Goal: Task Accomplishment & Management: Complete application form

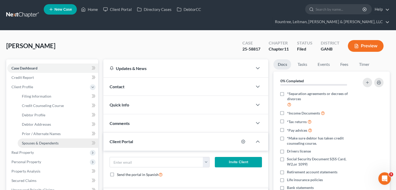
scroll to position [133, 0]
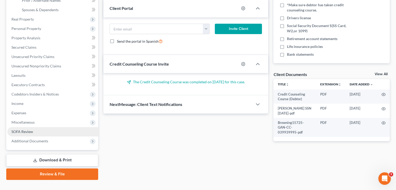
click at [20, 129] on span "SOFA Review" at bounding box center [22, 131] width 22 height 4
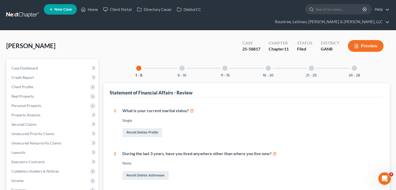
click at [182, 66] on div at bounding box center [181, 68] width 5 height 5
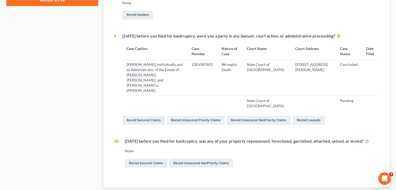
scroll to position [260, 0]
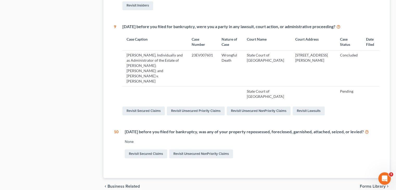
click at [369, 129] on icon at bounding box center [367, 131] width 4 height 5
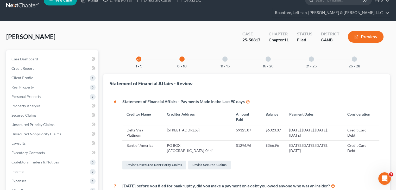
scroll to position [0, 0]
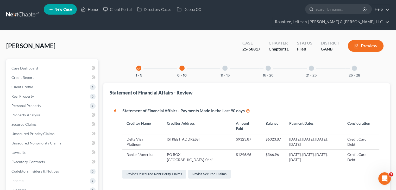
click at [224, 66] on div at bounding box center [224, 68] width 5 height 5
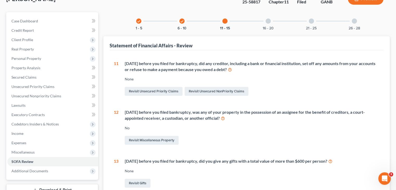
scroll to position [78, 0]
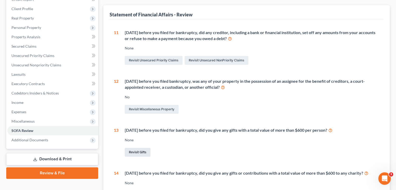
click at [138, 148] on link "Revisit Gifts" at bounding box center [138, 152] width 26 height 9
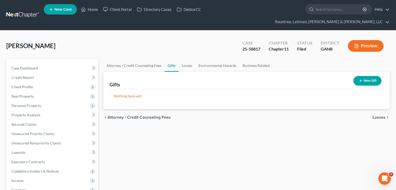
click at [370, 76] on button "New Gift" at bounding box center [367, 81] width 28 height 10
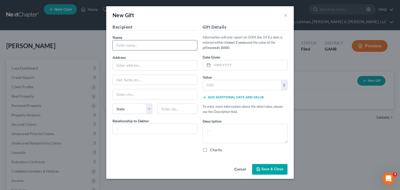
click at [136, 46] on input "text" at bounding box center [155, 45] width 84 height 10
type input "Life University"
click at [226, 65] on input "text" at bounding box center [249, 65] width 75 height 10
drag, startPoint x: 217, startPoint y: 65, endPoint x: 221, endPoint y: 65, distance: 3.9
click at [217, 65] on input "text" at bounding box center [249, 65] width 75 height 10
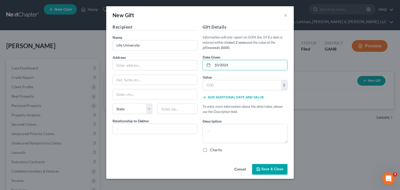
type input "10/2024"
click at [234, 85] on input "text" at bounding box center [242, 85] width 78 height 10
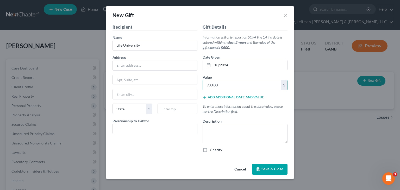
type input "900.00"
click at [238, 97] on button "Add additional date and value" at bounding box center [233, 97] width 61 height 4
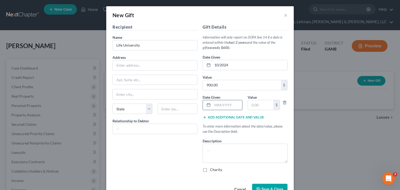
click at [217, 103] on input "text" at bounding box center [227, 105] width 30 height 10
type input "07/2024"
click at [264, 106] on input "text" at bounding box center [261, 105] width 26 height 10
type input "900.00"
click at [228, 112] on div "Gift Details Information will only report on SOFA line 14 if a date is entered …" at bounding box center [245, 100] width 90 height 153
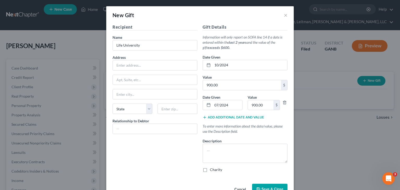
click at [228, 116] on button "Add additional date and value" at bounding box center [233, 117] width 61 height 4
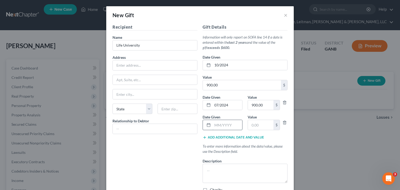
click at [221, 125] on input "text" at bounding box center [227, 125] width 30 height 10
type input "01/2025"
click at [262, 123] on input "text" at bounding box center [261, 125] width 26 height 10
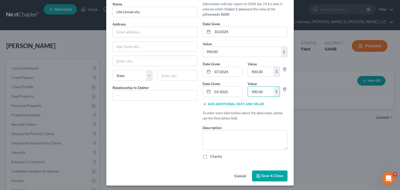
scroll to position [34, 0]
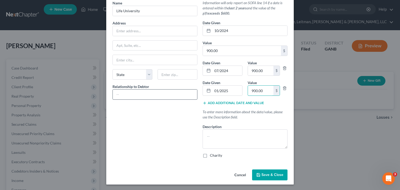
type input "900.00"
click at [138, 93] on input "text" at bounding box center [155, 95] width 84 height 10
type input "None"
click at [234, 137] on textarea at bounding box center [245, 138] width 85 height 19
type textarea "Gift"
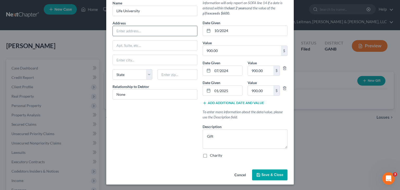
click at [123, 29] on input "text" at bounding box center [155, 31] width 84 height 10
paste input "[STREET_ADDRESS][PERSON_NAME]"
type input "[STREET_ADDRESS][PERSON_NAME]"
click at [165, 71] on input "text" at bounding box center [178, 74] width 40 height 10
type input "30060"
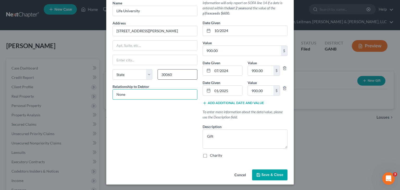
type input "Marietta"
select select "10"
click at [141, 119] on div "Recipient Name * Life University Address [GEOGRAPHIC_DATA][PERSON_NAME], etc [G…" at bounding box center [155, 76] width 90 height 173
click at [238, 135] on textarea "Gift" at bounding box center [245, 138] width 85 height 19
drag, startPoint x: 230, startPoint y: 137, endPoint x: 148, endPoint y: 135, distance: 81.8
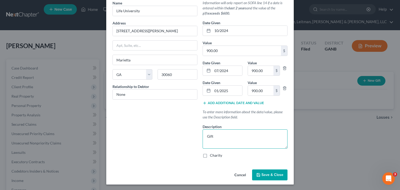
click at [153, 138] on div "Recipient Name * Life University Address [STREET_ADDRESS][PERSON_NAME], etc [GE…" at bounding box center [200, 76] width 180 height 173
type textarea "D"
click at [265, 173] on span "Save & Close" at bounding box center [272, 175] width 22 height 4
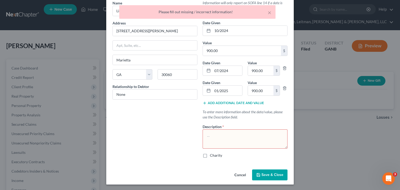
click at [212, 133] on textarea at bounding box center [245, 138] width 85 height 19
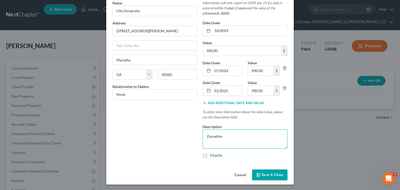
type textarea "Donation"
click at [267, 177] on button "Save & Close" at bounding box center [269, 174] width 35 height 11
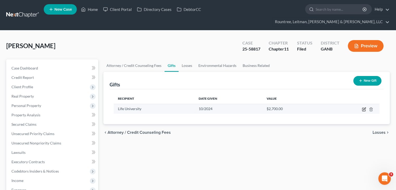
click at [363, 107] on icon "button" at bounding box center [364, 109] width 4 height 4
select select "10"
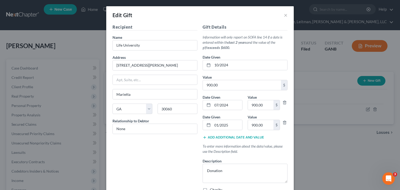
click at [219, 137] on button "Add additional date and value" at bounding box center [233, 137] width 61 height 4
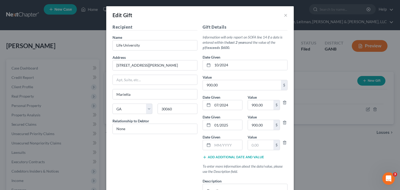
click at [220, 157] on button "Add additional date and value" at bounding box center [233, 157] width 61 height 4
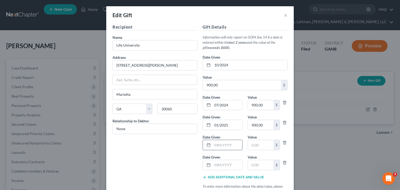
click at [218, 146] on input "text" at bounding box center [227, 145] width 30 height 10
type input "08/2024"
drag, startPoint x: 259, startPoint y: 139, endPoint x: 262, endPoint y: 142, distance: 4.1
click at [262, 142] on div "$" at bounding box center [264, 145] width 32 height 10
click at [263, 144] on input "text" at bounding box center [261, 145] width 26 height 10
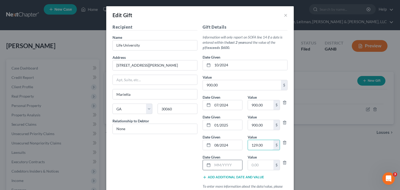
type input "129.00"
click at [219, 166] on input "text" at bounding box center [227, 165] width 30 height 10
type input "10/2024"
click at [267, 167] on input "text" at bounding box center [261, 165] width 26 height 10
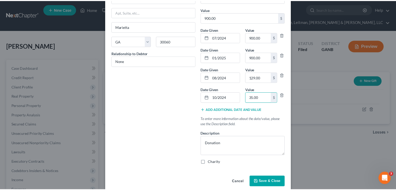
scroll to position [74, 0]
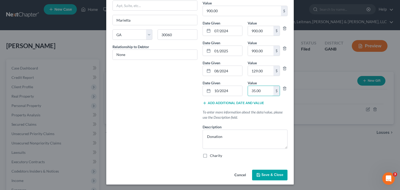
type input "35.00"
click at [269, 174] on span "Save & Close" at bounding box center [272, 175] width 22 height 4
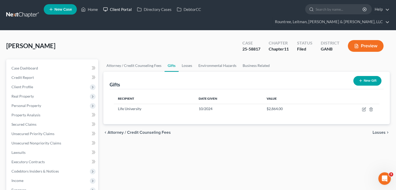
click at [122, 10] on link "Client Portal" at bounding box center [117, 9] width 34 height 9
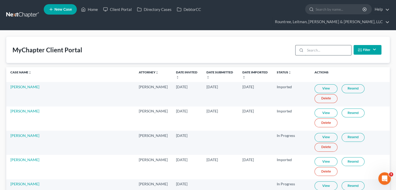
click at [326, 45] on input "search" at bounding box center [328, 50] width 46 height 10
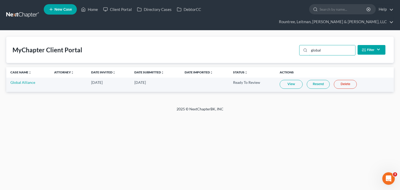
type input "global"
click at [288, 80] on link "View" at bounding box center [291, 84] width 23 height 9
click at [88, 9] on link "Home" at bounding box center [89, 9] width 22 height 9
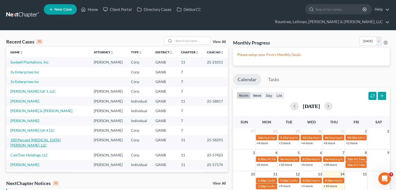
click at [29, 138] on link "100 Percent [MEDICAL_DATA] [PERSON_NAME], LLC" at bounding box center [35, 143] width 50 height 10
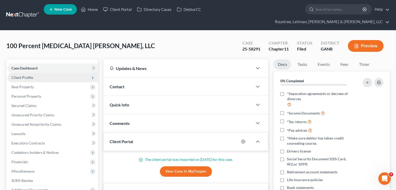
click at [25, 75] on span "Client Profile" at bounding box center [22, 77] width 22 height 4
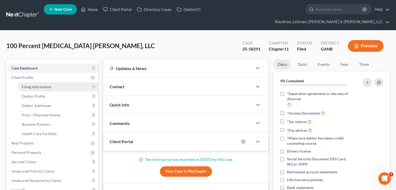
click at [31, 85] on span "Filing Information" at bounding box center [36, 87] width 29 height 4
select select "2"
select select "1"
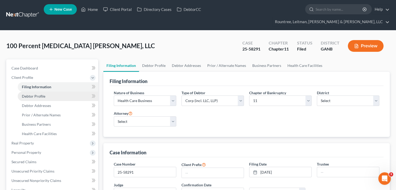
click at [35, 94] on span "Debtor Profile" at bounding box center [33, 96] width 23 height 4
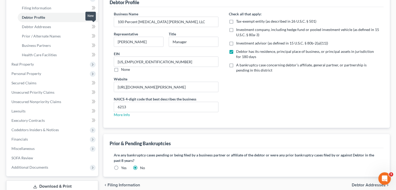
scroll to position [53, 0]
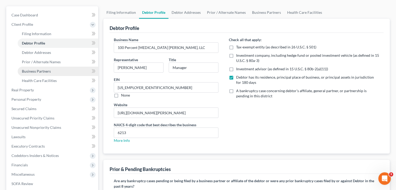
click at [42, 69] on span "Business Partners" at bounding box center [36, 71] width 29 height 4
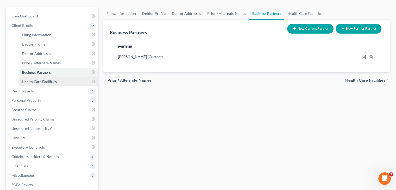
click at [42, 79] on span "Health Care Facilities" at bounding box center [39, 81] width 35 height 4
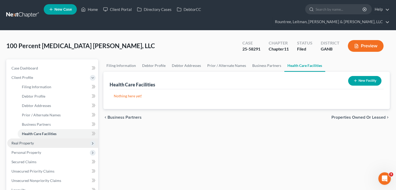
click at [21, 141] on span "Real Property" at bounding box center [22, 143] width 22 height 4
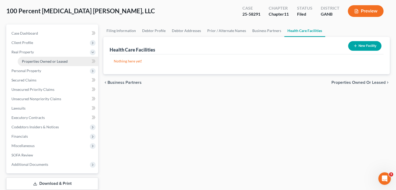
scroll to position [26, 0]
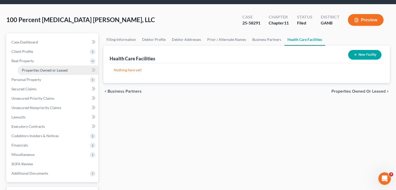
click at [49, 68] on span "Properties Owned or Leased" at bounding box center [45, 70] width 46 height 4
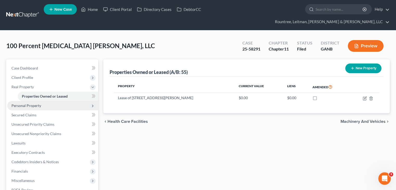
click at [27, 103] on span "Personal Property" at bounding box center [26, 105] width 30 height 4
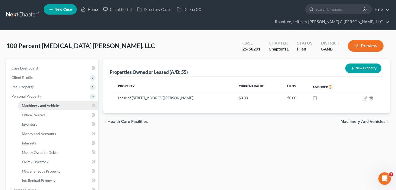
click at [42, 103] on span "Machinery and Vehicles" at bounding box center [41, 105] width 39 height 4
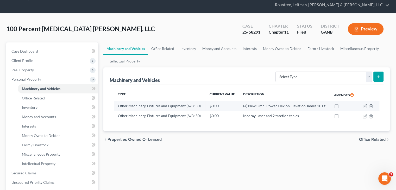
scroll to position [26, 0]
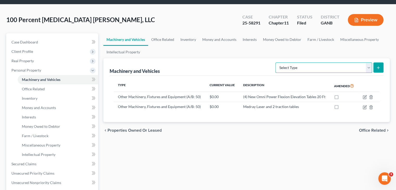
click at [369, 62] on select "Select Type Aircraft (A/B: 49) Other Machinery, Fixtures and Equipment (A/B: 50…" at bounding box center [323, 67] width 97 height 10
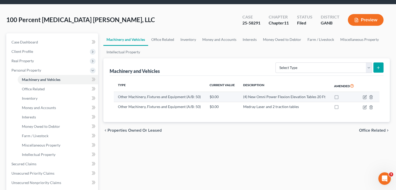
click at [256, 92] on td "(4) New Omni Power Flexion Elevation Tables 20 Ft" at bounding box center [284, 97] width 91 height 10
click at [366, 95] on icon "button" at bounding box center [365, 97] width 4 height 4
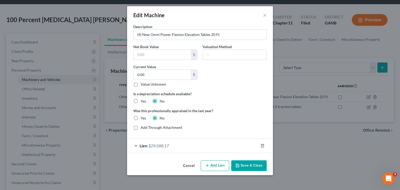
click at [192, 166] on button "Cancel" at bounding box center [189, 166] width 20 height 10
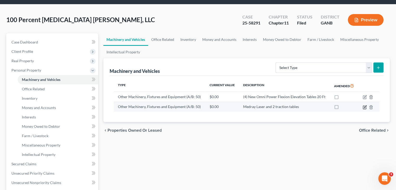
click at [365, 105] on icon "button" at bounding box center [365, 107] width 4 height 4
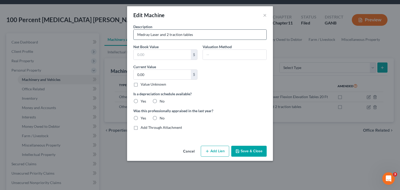
click at [168, 33] on input "Medray Laser and 2 traction tables" at bounding box center [200, 35] width 133 height 10
drag, startPoint x: 166, startPoint y: 34, endPoint x: 238, endPoint y: 37, distance: 71.4
click at [238, 37] on input "Medray Laser and 3 traction tables" at bounding box center [200, 35] width 133 height 10
type input "Medray Laser"
click at [160, 100] on label "No" at bounding box center [162, 101] width 5 height 5
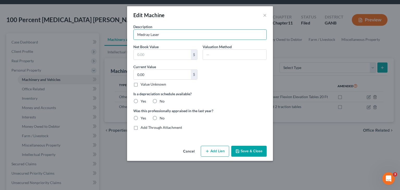
click at [162, 100] on input "No" at bounding box center [163, 100] width 3 height 3
radio input "true"
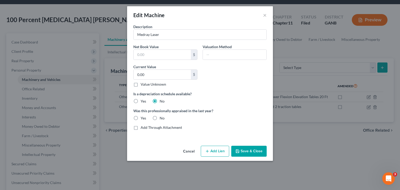
click at [141, 101] on label "Yes" at bounding box center [143, 101] width 5 height 5
click at [143, 101] on input "Yes" at bounding box center [144, 100] width 3 height 3
radio input "true"
radio input "false"
click at [160, 118] on label "No" at bounding box center [162, 118] width 5 height 5
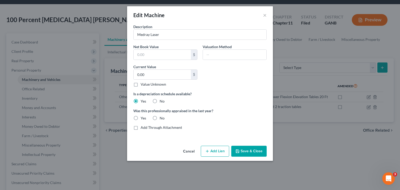
click at [162, 118] on input "No" at bounding box center [163, 117] width 3 height 3
radio input "true"
click at [246, 151] on button "Save & Close" at bounding box center [248, 151] width 35 height 11
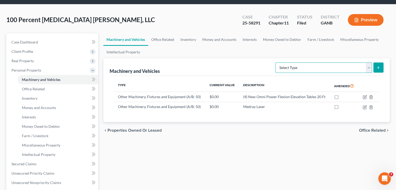
click at [368, 62] on select "Select Type Aircraft (A/B: 49) Other Machinery, Fixtures and Equipment (A/B: 50…" at bounding box center [323, 67] width 97 height 10
select select "other"
click at [276, 62] on select "Select Type Aircraft (A/B: 49) Other Machinery, Fixtures and Equipment (A/B: 50…" at bounding box center [323, 67] width 97 height 10
click at [378, 66] on icon "submit" at bounding box center [378, 68] width 4 height 4
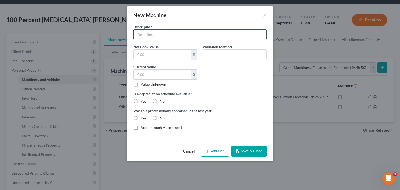
click at [162, 34] on input "text" at bounding box center [200, 35] width 133 height 10
paste input "3 traction tables"
type input "3 traction tables"
click at [246, 150] on button "Save & Close" at bounding box center [248, 151] width 35 height 11
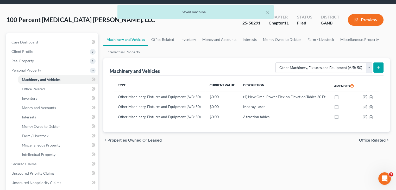
click at [379, 66] on icon "submit" at bounding box center [378, 68] width 4 height 4
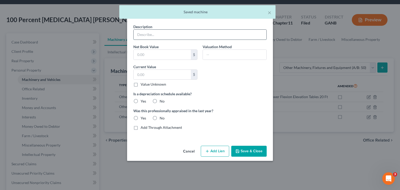
click at [154, 36] on input "text" at bounding box center [200, 35] width 133 height 10
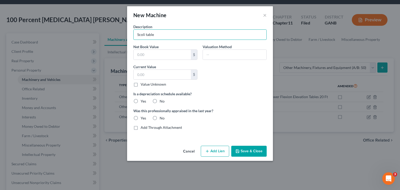
type input "Scoli table"
click at [238, 149] on icon "button" at bounding box center [237, 151] width 4 height 4
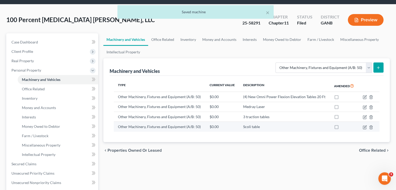
click at [245, 122] on td "Scoli table" at bounding box center [284, 127] width 91 height 10
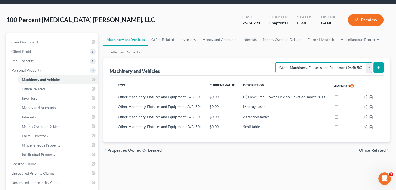
click at [369, 62] on select "Select Type Aircraft (A/B: 49) Other Machinery, Fixtures and Equipment (A/B: 50…" at bounding box center [323, 67] width 97 height 10
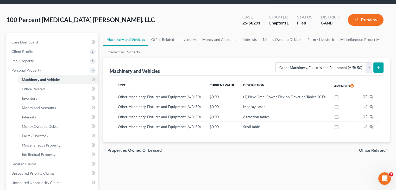
click at [272, 38] on ul "Machinery and Vehicles Office Related Inventory Money and Accounts Interests Mo…" at bounding box center [246, 45] width 286 height 25
click at [39, 87] on span "Office Related" at bounding box center [33, 89] width 23 height 4
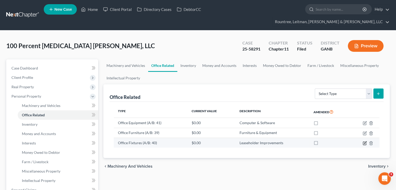
click at [365, 141] on icon "button" at bounding box center [365, 143] width 4 height 4
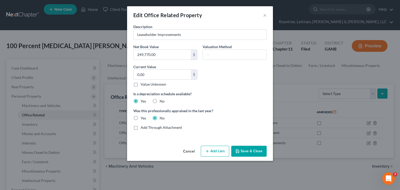
click at [248, 151] on button "Save & Close" at bounding box center [248, 151] width 35 height 11
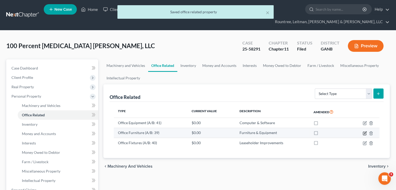
click at [366, 131] on icon "button" at bounding box center [365, 133] width 4 height 4
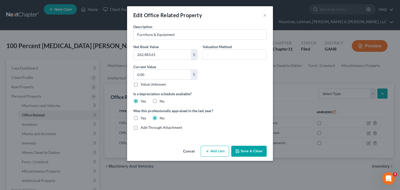
click at [190, 152] on button "Cancel" at bounding box center [189, 151] width 20 height 10
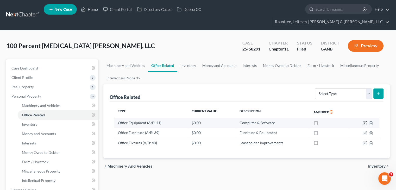
click at [365, 121] on icon "button" at bounding box center [365, 123] width 4 height 4
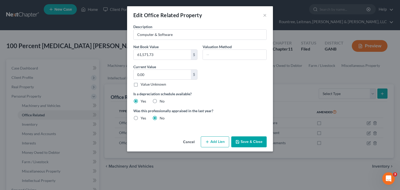
click at [187, 142] on button "Cancel" at bounding box center [189, 142] width 20 height 10
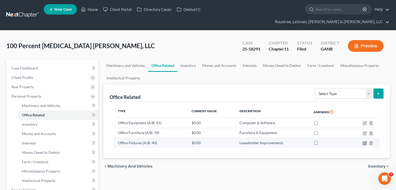
click at [364, 141] on icon "button" at bounding box center [365, 143] width 4 height 4
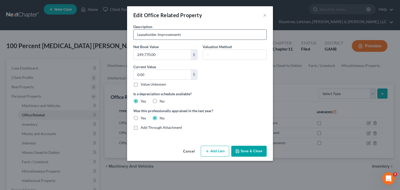
click at [198, 32] on input "Leaseholder Improvements" at bounding box center [200, 35] width 133 height 10
type input "Leaseholder Improvements (Buildout; 4 large built in cabinet units)"
click at [254, 151] on button "Save & Close" at bounding box center [248, 151] width 35 height 11
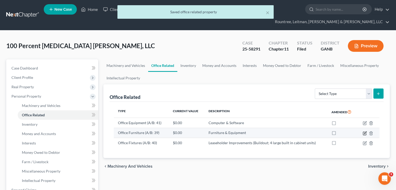
click at [365, 131] on icon "button" at bounding box center [365, 133] width 4 height 4
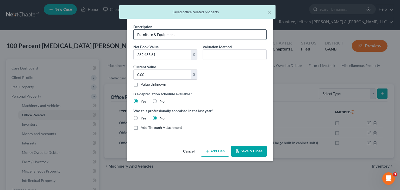
click at [182, 33] on input "Furniture & Equipment" at bounding box center [200, 35] width 133 height 10
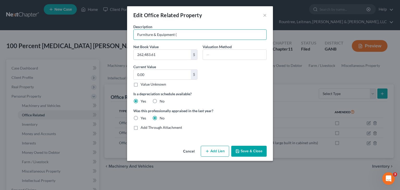
type input "Furniture & Equipment ("
click at [189, 152] on button "Cancel" at bounding box center [189, 151] width 20 height 10
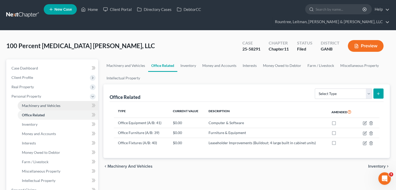
click at [50, 103] on span "Machinery and Vehicles" at bounding box center [41, 105] width 39 height 4
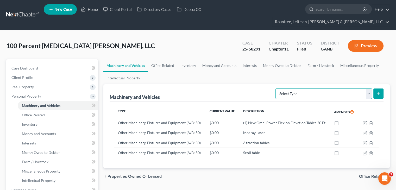
click at [368, 89] on select "Select Type Aircraft (A/B: 49) Other Machinery, Fixtures and Equipment (A/B: 50…" at bounding box center [323, 94] width 97 height 10
select select "other"
click at [276, 89] on select "Select Type Aircraft (A/B: 49) Other Machinery, Fixtures and Equipment (A/B: 50…" at bounding box center [323, 94] width 97 height 10
click at [380, 92] on icon "submit" at bounding box center [378, 94] width 4 height 4
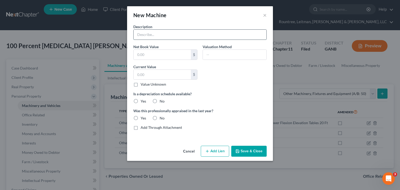
drag, startPoint x: 135, startPoint y: 38, endPoint x: 159, endPoint y: 39, distance: 24.0
click at [135, 38] on input "text" at bounding box center [200, 35] width 133 height 10
drag, startPoint x: 202, startPoint y: 12, endPoint x: 48, endPoint y: 5, distance: 153.8
click at [48, 5] on div "New Machine × Description Net Book Value $ Valuation Method Current Value $ Val…" at bounding box center [200, 95] width 400 height 190
click at [168, 35] on input "text" at bounding box center [200, 35] width 133 height 10
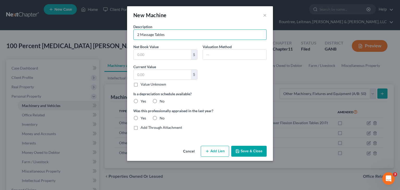
type input "2 Massage Tables"
click at [141, 101] on label "Yes" at bounding box center [143, 101] width 5 height 5
click at [143, 101] on input "Yes" at bounding box center [144, 100] width 3 height 3
radio input "true"
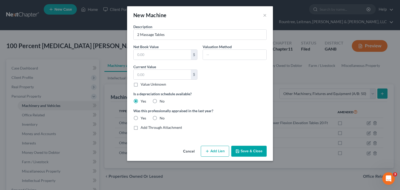
click at [160, 118] on label "No" at bounding box center [162, 118] width 5 height 5
click at [162, 118] on input "No" at bounding box center [163, 117] width 3 height 3
radio input "true"
click at [248, 149] on button "Save & Close" at bounding box center [248, 151] width 35 height 11
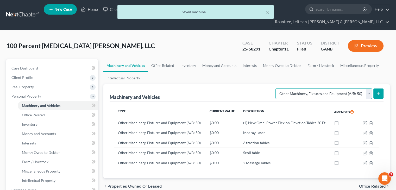
click at [372, 89] on select "Select Type Aircraft (A/B: 49) Other Machinery, Fixtures and Equipment (A/B: 50…" at bounding box center [323, 94] width 97 height 10
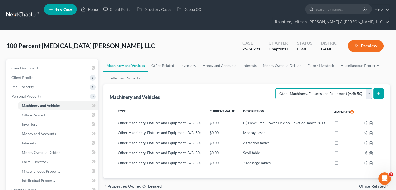
click at [276, 89] on select "Select Type Aircraft (A/B: 49) Other Machinery, Fixtures and Equipment (A/B: 50…" at bounding box center [323, 94] width 97 height 10
click at [30, 113] on span "Office Related" at bounding box center [33, 115] width 23 height 4
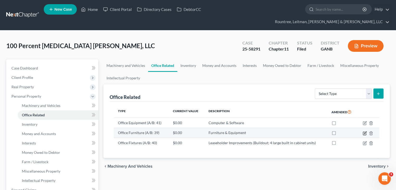
click at [366, 131] on icon "button" at bounding box center [365, 132] width 2 height 2
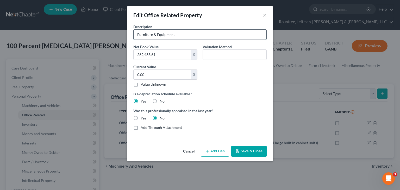
click at [190, 35] on input "Furniture & Equipment" at bounding box center [200, 35] width 133 height 10
type input "Furniture & Equipment (Waiting room chairs and tables; office furniture)"
click at [171, 74] on input "0.00" at bounding box center [162, 75] width 57 height 10
click at [157, 73] on input "0.00" at bounding box center [162, 75] width 57 height 10
drag, startPoint x: 174, startPoint y: 36, endPoint x: 280, endPoint y: 42, distance: 106.4
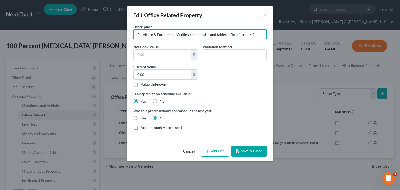
click at [280, 42] on div "Edit Office Related Property × Description Furniture & Equipment (Waiting room …" at bounding box center [200, 95] width 400 height 190
type input "Furniture & Equipment"
click at [191, 152] on button "Cancel" at bounding box center [189, 151] width 20 height 10
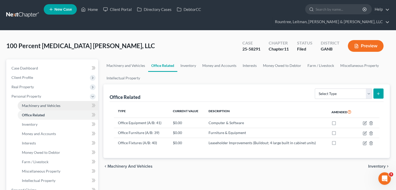
click at [39, 103] on span "Machinery and Vehicles" at bounding box center [41, 105] width 39 height 4
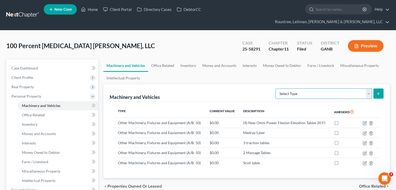
click at [370, 89] on select "Select Type Aircraft (A/B: 49) Other Machinery, Fixtures and Equipment (A/B: 50…" at bounding box center [323, 94] width 97 height 10
select select "other"
click at [276, 89] on select "Select Type Aircraft (A/B: 49) Other Machinery, Fixtures and Equipment (A/B: 50…" at bounding box center [323, 94] width 97 height 10
click at [378, 92] on icon "submit" at bounding box center [378, 94] width 4 height 4
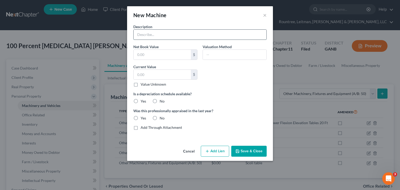
click at [175, 35] on input "text" at bounding box center [200, 35] width 133 height 10
type input "X-Ray machine"
click at [156, 52] on input "text" at bounding box center [162, 55] width 57 height 10
click at [145, 74] on input "text" at bounding box center [162, 75] width 57 height 10
click at [251, 153] on button "Save & Close" at bounding box center [248, 151] width 35 height 11
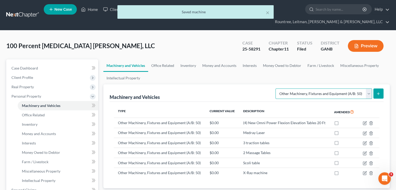
click at [367, 89] on select "Select Type Aircraft (A/B: 49) Other Machinery, Fixtures and Equipment (A/B: 50…" at bounding box center [323, 94] width 97 height 10
click at [33, 113] on span "Office Related" at bounding box center [33, 115] width 23 height 4
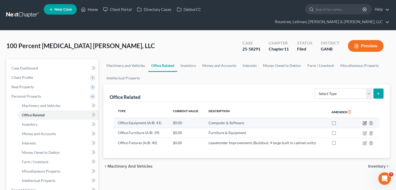
click at [364, 121] on icon "button" at bounding box center [365, 123] width 4 height 4
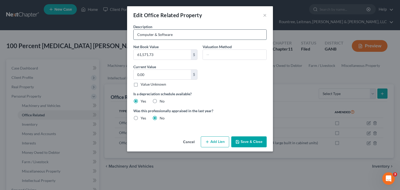
click at [180, 36] on input "Computer & Software" at bounding box center [200, 35] width 133 height 10
type input "Computer & Software (7 Mac desktops; 3 iPads; 1 Windows PC for x-ray machine; 4…"
click at [229, 85] on div "Description Computer & Software (7 Mac desktops; 3 iPads; 1 Windows PC for x-ra…" at bounding box center [200, 74] width 139 height 101
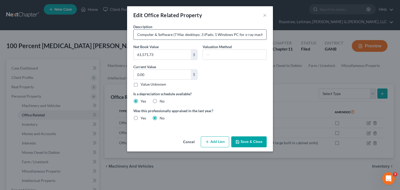
click at [229, 34] on input "Computer & Software (7 Mac desktops; 3 iPads; 1 Windows PC for x-ray machine; 4…" at bounding box center [200, 35] width 133 height 10
click at [155, 71] on input "0.00" at bounding box center [162, 75] width 57 height 10
type input "1,200.0"
click at [246, 141] on button "Save & Close" at bounding box center [248, 141] width 35 height 11
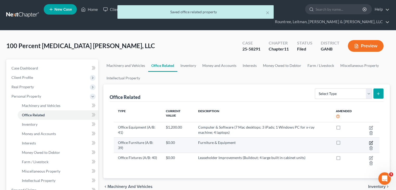
click at [370, 141] on icon "button" at bounding box center [371, 143] width 4 height 4
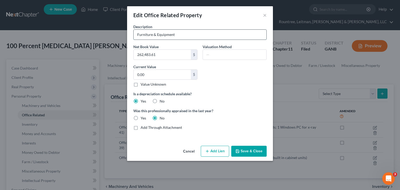
click at [186, 31] on input "Furniture & Equipment" at bounding box center [200, 35] width 133 height 10
paste input "(Waiting room chairs and tables; office furniture)"
type input "Furniture & Equipment (Waiting room chairs and tables; office furniture)"
click at [160, 75] on input "0.00" at bounding box center [162, 75] width 57 height 10
click at [165, 55] on input "262,483.61" at bounding box center [162, 55] width 57 height 10
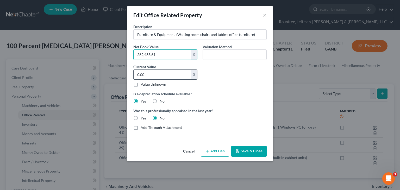
click at [152, 78] on input "0.00" at bounding box center [162, 75] width 57 height 10
click at [160, 55] on input "262,483.61" at bounding box center [162, 55] width 57 height 10
click at [158, 77] on input "0.00" at bounding box center [162, 75] width 57 height 10
type input "500.00"
click at [171, 53] on input "262,483.61" at bounding box center [162, 55] width 57 height 10
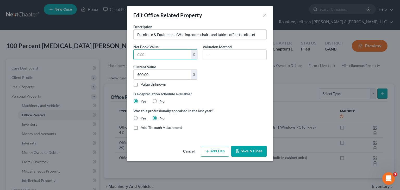
click at [243, 151] on button "Save & Close" at bounding box center [248, 151] width 35 height 11
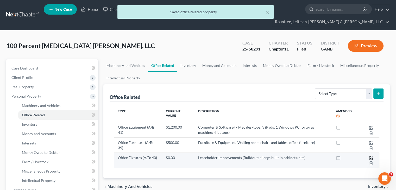
click at [369, 156] on icon "button" at bounding box center [371, 158] width 4 height 4
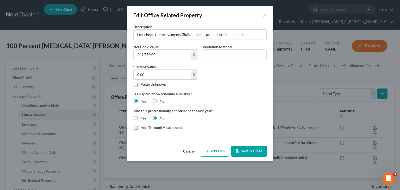
drag, startPoint x: 136, startPoint y: 85, endPoint x: 140, endPoint y: 85, distance: 3.6
click at [141, 85] on label "Value Unknown" at bounding box center [154, 84] width 26 height 5
click at [143, 85] on input "Value Unknown" at bounding box center [144, 83] width 3 height 3
checkbox input "true"
click at [248, 147] on button "Save & Close" at bounding box center [248, 151] width 35 height 11
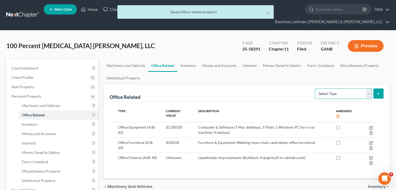
click at [369, 89] on select "Select Type Collectibles (A/B: 42) Office Equipment (A/B: 41) Office Fixtures (…" at bounding box center [343, 94] width 57 height 10
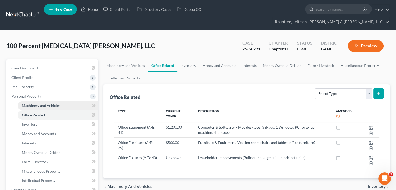
click at [34, 103] on span "Machinery and Vehicles" at bounding box center [41, 105] width 39 height 4
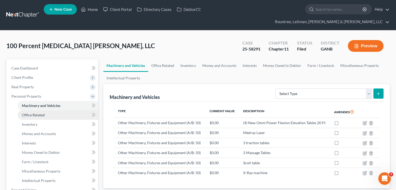
click at [35, 113] on span "Office Related" at bounding box center [33, 115] width 23 height 4
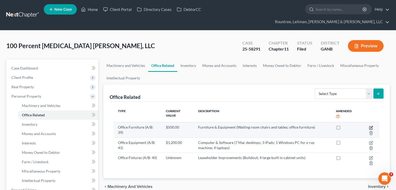
click at [371, 126] on icon "button" at bounding box center [371, 128] width 4 height 4
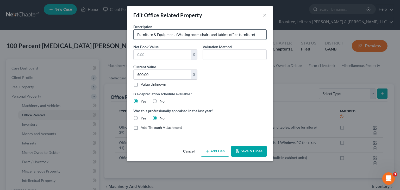
click at [252, 33] on input "Furniture & Equipment (Waiting room chairs and tables; office furniture)" at bounding box center [200, 35] width 133 height 10
click at [250, 35] on input "Furniture & Equipment (Waiting room chairs and tables; office furniture)" at bounding box center [200, 35] width 133 height 10
type input "Furniture & Equipment (Waiting room chairs and tables; office furniture; artwor…"
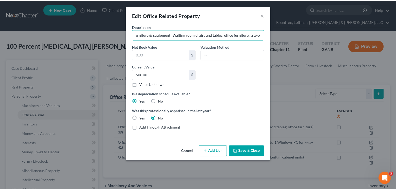
scroll to position [0, 0]
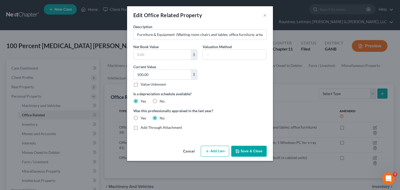
click at [247, 149] on button "Save & Close" at bounding box center [248, 151] width 35 height 11
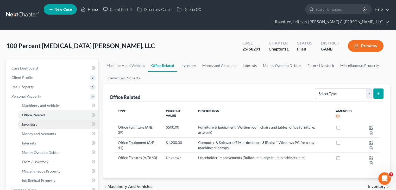
click at [33, 122] on span "Inventory" at bounding box center [30, 124] width 16 height 4
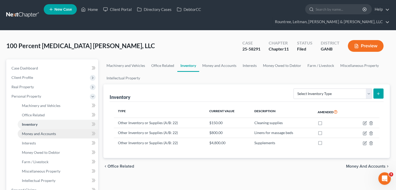
click at [49, 131] on span "Money and Accounts" at bounding box center [39, 133] width 34 height 4
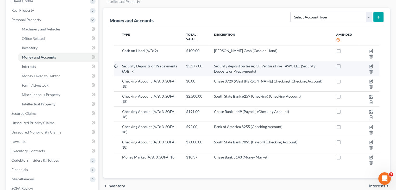
scroll to position [78, 0]
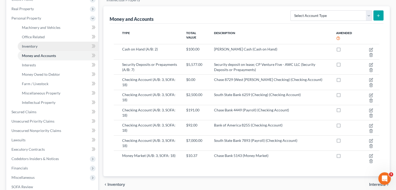
click at [32, 44] on span "Inventory" at bounding box center [30, 46] width 16 height 4
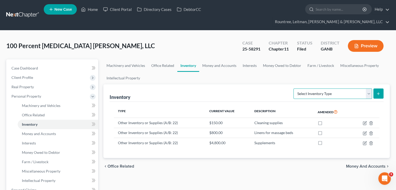
click at [369, 89] on select "Select Inventory Type Finished Goods (A/B: 21) Other Inventory or Supplies (A/B…" at bounding box center [332, 94] width 79 height 10
select select "other"
click at [293, 89] on select "Select Inventory Type Finished Goods (A/B: 21) Other Inventory or Supplies (A/B…" at bounding box center [332, 94] width 79 height 10
click at [379, 92] on icon "submit" at bounding box center [378, 94] width 4 height 4
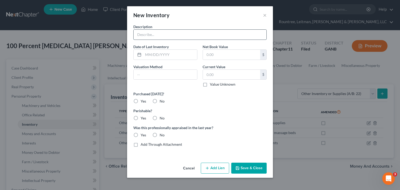
click at [187, 32] on input "text" at bounding box center [200, 35] width 133 height 10
type input "Durable medical equipment (traction pillows; [MEDICAL_DATA] pillows, etc.)"
click at [173, 75] on input "text" at bounding box center [166, 75] width 64 height 10
type input "500.0"
drag, startPoint x: 166, startPoint y: 73, endPoint x: 27, endPoint y: 56, distance: 140.4
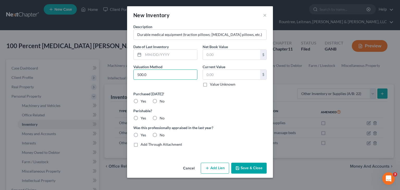
click at [43, 61] on div "New Inventory × Description Durable medical equipment (traction pillows; [MEDIC…" at bounding box center [200, 95] width 400 height 190
click at [228, 75] on input "text" at bounding box center [231, 75] width 57 height 10
type input "500.0"
click at [160, 102] on label "No" at bounding box center [162, 101] width 5 height 5
click at [162, 102] on input "No" at bounding box center [163, 100] width 3 height 3
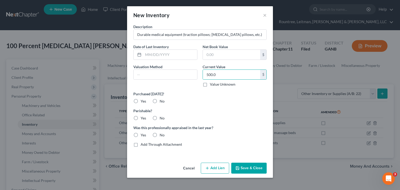
radio input "true"
click at [160, 116] on label "No" at bounding box center [162, 118] width 5 height 5
click at [162, 116] on input "No" at bounding box center [163, 117] width 3 height 3
radio input "true"
click at [160, 134] on label "No" at bounding box center [162, 135] width 5 height 5
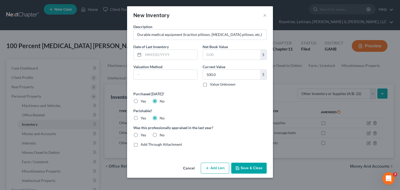
click at [162, 134] on input "No" at bounding box center [163, 134] width 3 height 3
radio input "true"
click at [258, 171] on button "Save & Close" at bounding box center [248, 168] width 35 height 11
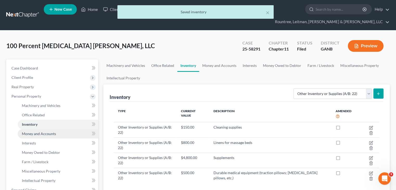
click at [45, 131] on span "Money and Accounts" at bounding box center [39, 133] width 34 height 4
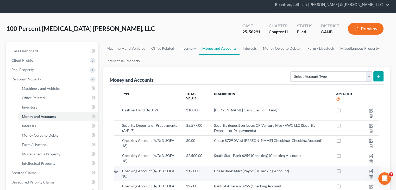
scroll to position [52, 0]
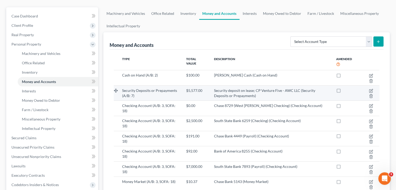
click at [293, 88] on span "Security deposit on lease; CP Venture Five - AWC LLC (Security Deposits or Prep…" at bounding box center [264, 93] width 101 height 10
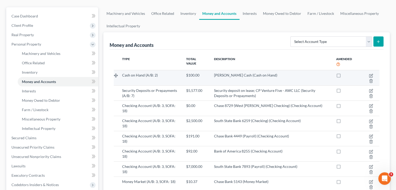
click at [235, 73] on td "[PERSON_NAME] Cash (Cash on Hand)" at bounding box center [271, 77] width 122 height 15
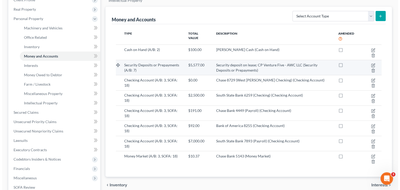
scroll to position [78, 0]
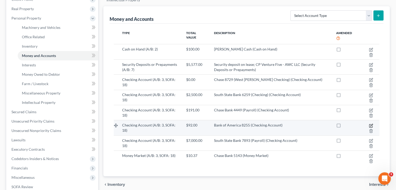
click at [372, 124] on icon "button" at bounding box center [371, 126] width 4 height 4
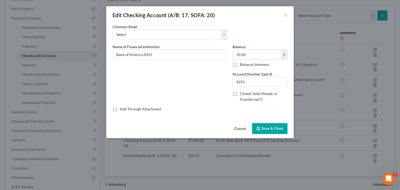
click at [204, 110] on div "Add Through Attachment" at bounding box center [199, 108] width 175 height 5
click at [260, 55] on input "92.00" at bounding box center [257, 55] width 48 height 10
click at [240, 128] on button "Cancel" at bounding box center [240, 129] width 20 height 10
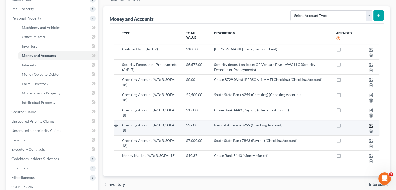
click at [369, 124] on icon "button" at bounding box center [370, 125] width 3 height 3
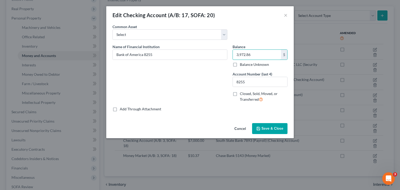
type input "3,972.86"
click at [275, 129] on span "Save & Close" at bounding box center [272, 128] width 22 height 4
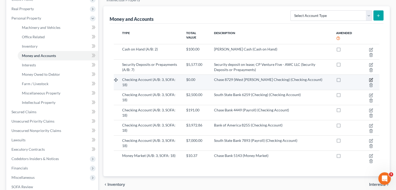
click at [371, 78] on icon "button" at bounding box center [371, 79] width 2 height 2
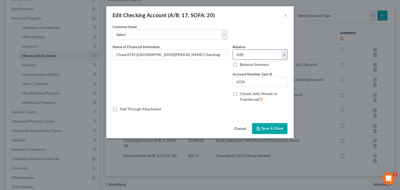
click at [256, 54] on input "0.00" at bounding box center [257, 55] width 48 height 10
type input "13.39"
click at [271, 127] on span "Save & Close" at bounding box center [272, 128] width 22 height 4
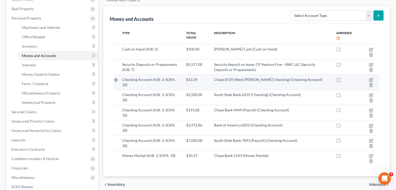
click at [227, 77] on span "Chase 8729 (West [PERSON_NAME] Checking) (Checking Account)" at bounding box center [268, 79] width 108 height 4
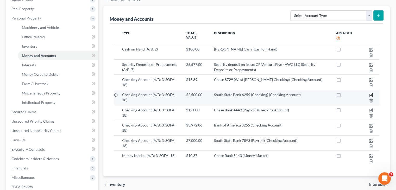
click at [372, 93] on icon "button" at bounding box center [371, 94] width 2 height 2
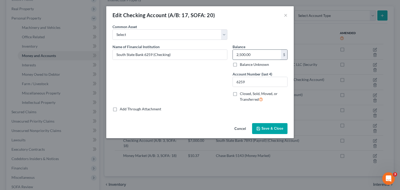
click at [260, 52] on input "2,500.00" at bounding box center [257, 55] width 48 height 10
type input "449.08"
click at [268, 127] on span "Save & Close" at bounding box center [272, 128] width 22 height 4
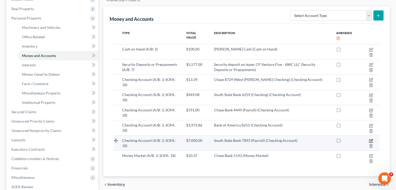
click at [371, 139] on icon "button" at bounding box center [371, 141] width 4 height 4
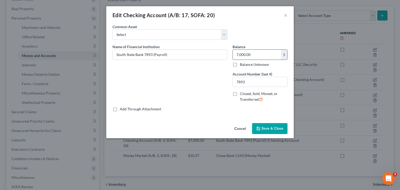
click at [263, 53] on input "7,000.00" at bounding box center [257, 55] width 48 height 10
type input "565.03"
click at [262, 127] on span "Save & Close" at bounding box center [272, 128] width 22 height 4
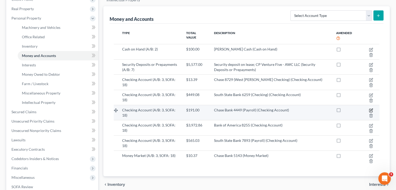
click at [371, 109] on icon "button" at bounding box center [371, 110] width 2 height 2
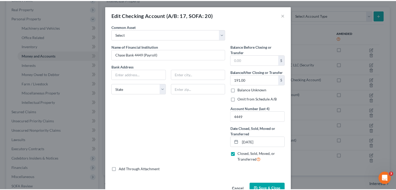
scroll to position [14, 0]
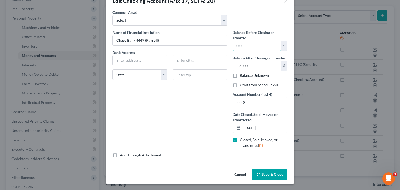
click at [239, 48] on input "text" at bounding box center [257, 46] width 48 height 10
click at [244, 43] on input "text" at bounding box center [257, 46] width 48 height 10
type input "191.00"
click at [272, 63] on input "191.00" at bounding box center [257, 66] width 48 height 10
type input "0.00"
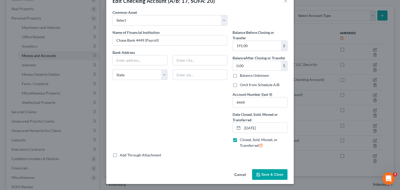
click at [262, 169] on button "Save & Close" at bounding box center [269, 174] width 35 height 11
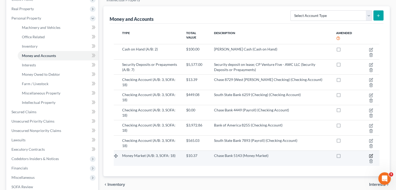
click at [372, 154] on icon "button" at bounding box center [371, 156] width 4 height 4
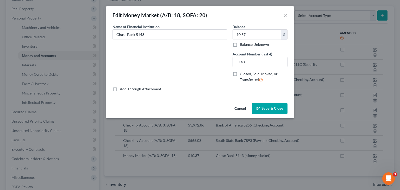
click at [263, 107] on span "Save & Close" at bounding box center [272, 108] width 22 height 4
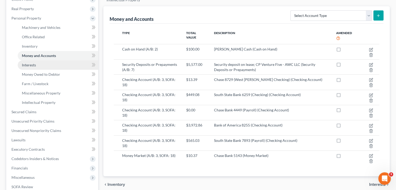
click at [33, 63] on span "Interests" at bounding box center [29, 65] width 14 height 4
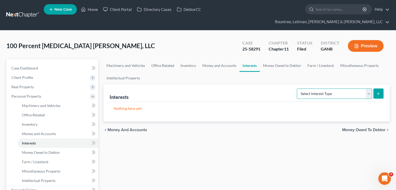
click at [370, 89] on select "Select Interest Type Bond (A/B: 16) Incorporated Business (A/B: 15) Insurance P…" at bounding box center [334, 94] width 75 height 10
click at [41, 150] on span "Money Owed to Debtor" at bounding box center [41, 152] width 38 height 4
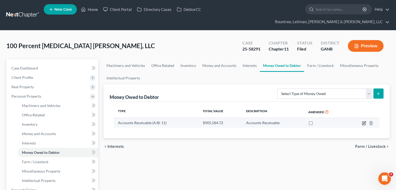
click at [364, 121] on icon "button" at bounding box center [364, 123] width 4 height 4
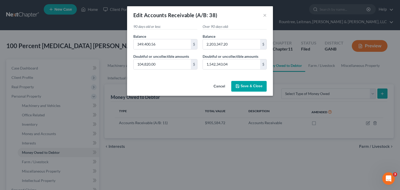
click at [247, 85] on span "Save & Close" at bounding box center [252, 86] width 22 height 4
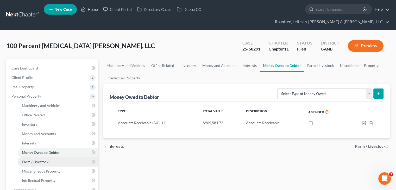
click at [29, 157] on link "Farm / Livestock" at bounding box center [58, 161] width 80 height 9
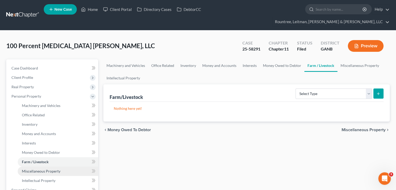
click at [34, 169] on span "Miscellaneous Property" at bounding box center [41, 171] width 39 height 4
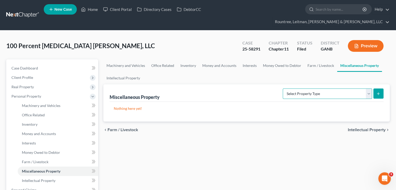
click at [369, 89] on select "Select Property Type Assigned for Creditor Benefit [DATE] (SOFA: 8) Assigned to…" at bounding box center [327, 94] width 89 height 10
click at [283, 89] on select "Select Property Type Assigned for Creditor Benefit [DATE] (SOFA: 8) Assigned to…" at bounding box center [327, 94] width 89 height 10
click at [371, 89] on select "Select Property Type Assigned for Creditor Benefit [DATE] (SOFA: 8) Assigned to…" at bounding box center [327, 94] width 89 height 10
select select "assigned_for_creditor_benefit_within_120_days"
click at [283, 89] on select "Select Property Type Assigned for Creditor Benefit [DATE] (SOFA: 8) Assigned to…" at bounding box center [327, 94] width 89 height 10
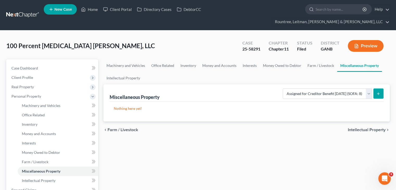
click at [379, 92] on icon "submit" at bounding box center [378, 94] width 4 height 4
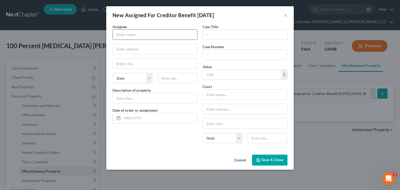
click at [130, 37] on input "text" at bounding box center [155, 35] width 84 height 10
click at [243, 71] on div "Value $" at bounding box center [245, 72] width 85 height 16
click at [244, 71] on input "text" at bounding box center [242, 75] width 78 height 10
type input "8,805.00"
click at [147, 37] on input "text" at bounding box center [155, 35] width 84 height 10
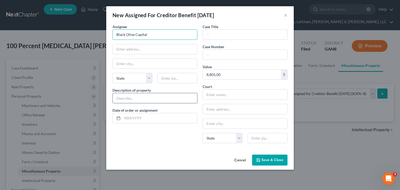
type input "Black Olive Capital"
click at [154, 95] on input "text" at bounding box center [155, 98] width 84 height 10
click at [214, 35] on input "text" at bounding box center [245, 35] width 84 height 10
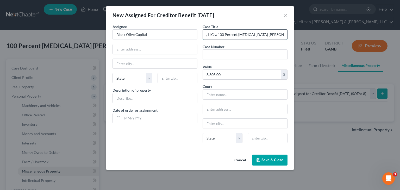
scroll to position [0, 32]
type input "Black Olive Capital, LLC v. 100 Percent [MEDICAL_DATA] [PERSON_NAME], LLC, et a…"
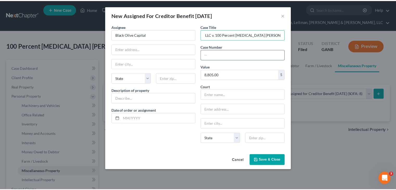
scroll to position [0, 0]
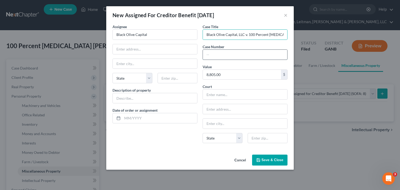
click at [225, 53] on input "text" at bounding box center [245, 55] width 84 height 10
click at [171, 140] on div "Assignee * Black Olive Capital State [US_STATE] AK AR AZ CA CO CT DE DC [GEOGRA…" at bounding box center [155, 85] width 90 height 123
click at [139, 98] on input "text" at bounding box center [155, 98] width 84 height 10
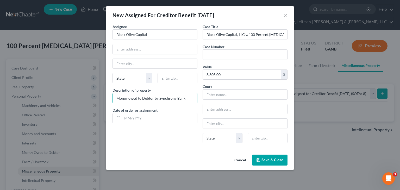
type input "Money owed to Debtor by Synchrony Bank"
click at [162, 33] on input "Black Olive Capital" at bounding box center [155, 35] width 84 height 10
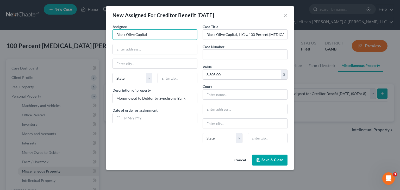
drag, startPoint x: 162, startPoint y: 33, endPoint x: -40, endPoint y: 32, distance: 202.6
click at [0, 32] on html "Home New Case Client Portal Directory Cases DebtorCC Rountree, [PERSON_NAME], […" at bounding box center [200, 166] width 400 height 333
type input "Kalamata"
click at [275, 159] on span "Save & Close" at bounding box center [272, 160] width 22 height 4
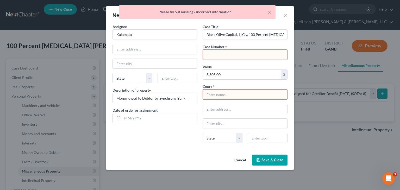
click at [235, 54] on input "text" at bounding box center [245, 55] width 84 height 10
click at [218, 94] on input "text" at bounding box center [245, 95] width 84 height 10
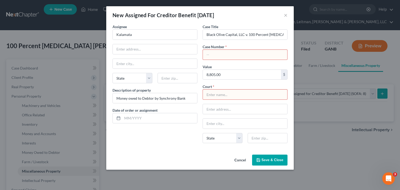
click at [224, 54] on input "text" at bounding box center [245, 55] width 84 height 10
type input "0"
click at [225, 95] on input "text" at bounding box center [245, 95] width 84 height 10
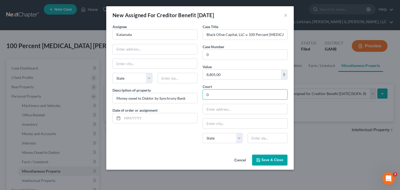
type input "0"
click at [278, 161] on span "Save & Close" at bounding box center [272, 160] width 22 height 4
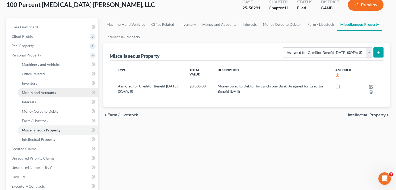
scroll to position [104, 0]
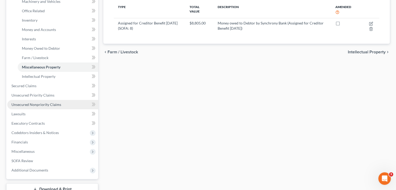
click at [29, 102] on span "Unsecured Nonpriority Claims" at bounding box center [36, 104] width 50 height 4
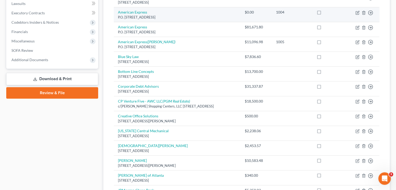
scroll to position [26, 0]
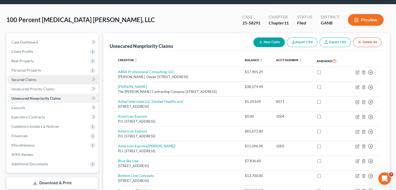
click at [18, 77] on span "Secured Claims" at bounding box center [23, 79] width 25 height 4
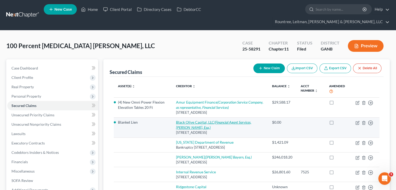
click at [192, 120] on link "Black Olive Capital, LLC (Financial Agent Services, [PERSON_NAME], Esq.)" at bounding box center [213, 125] width 75 height 10
select select "35"
select select "0"
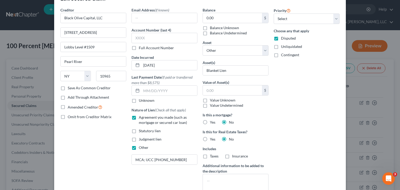
scroll to position [26, 0]
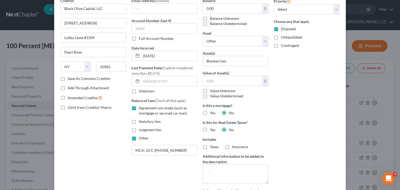
click at [68, 78] on label "Save As Common Creditor" at bounding box center [89, 78] width 43 height 5
click at [70, 78] on input "Save As Common Creditor" at bounding box center [71, 77] width 3 height 3
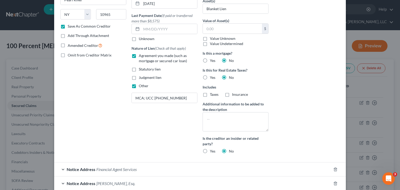
scroll to position [136, 0]
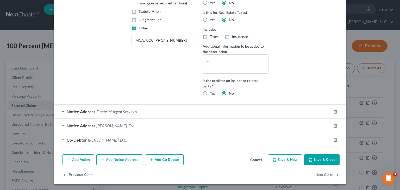
click at [318, 161] on button "Save & Close" at bounding box center [321, 159] width 35 height 11
checkbox input "false"
select select
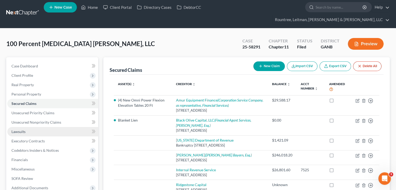
scroll to position [0, 0]
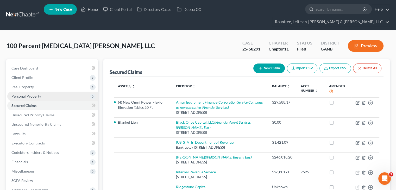
click at [24, 94] on span "Personal Property" at bounding box center [26, 96] width 30 height 4
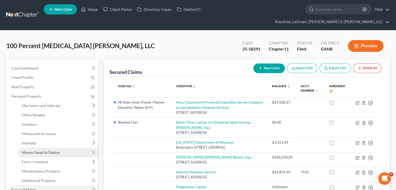
scroll to position [26, 0]
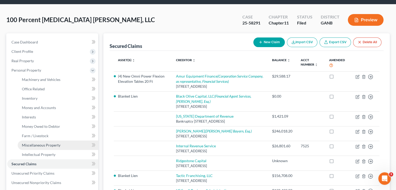
click at [37, 143] on span "Miscellaneous Property" at bounding box center [41, 145] width 39 height 4
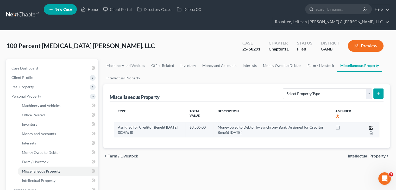
click at [371, 126] on icon "button" at bounding box center [371, 128] width 4 height 4
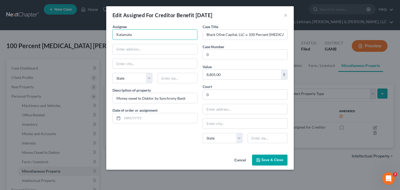
drag, startPoint x: 159, startPoint y: 33, endPoint x: 1, endPoint y: 27, distance: 158.4
click at [11, 28] on div "Edit Assigned For Creditor Benefit [DATE] × Assignee * Kalamata State [US_STATE…" at bounding box center [200, 95] width 400 height 190
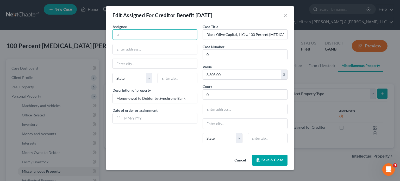
type input "l"
type input "Black Olive Capital"
click at [158, 145] on div "Assignee * Black Olive Capital State [US_STATE] AK AR AZ CA CO CT DE DC [GEOGRA…" at bounding box center [155, 85] width 90 height 123
click at [125, 117] on input "text" at bounding box center [159, 118] width 75 height 10
click at [238, 157] on button "Cancel" at bounding box center [240, 160] width 20 height 10
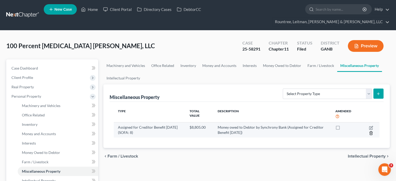
click at [372, 131] on icon "button" at bounding box center [371, 132] width 2 height 3
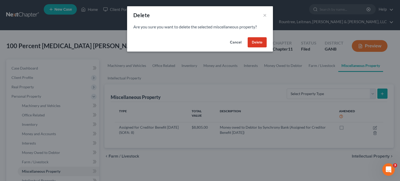
click at [253, 43] on button "Delete" at bounding box center [257, 42] width 19 height 10
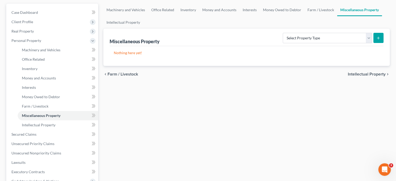
scroll to position [78, 0]
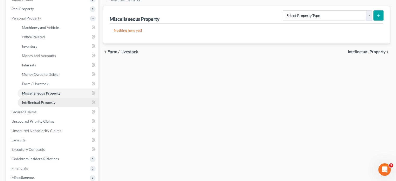
click at [53, 98] on link "Intellectual Property" at bounding box center [58, 102] width 80 height 9
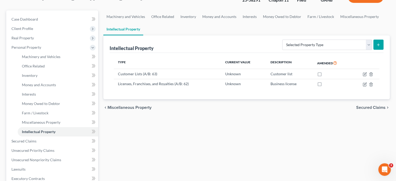
scroll to position [52, 0]
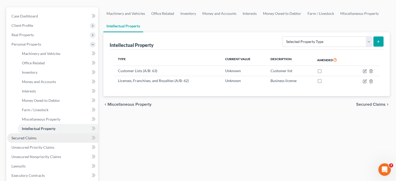
click at [27, 136] on span "Secured Claims" at bounding box center [23, 138] width 25 height 4
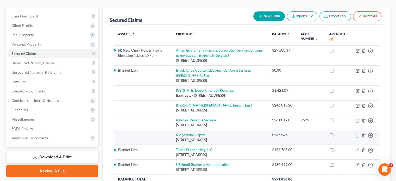
scroll to position [78, 0]
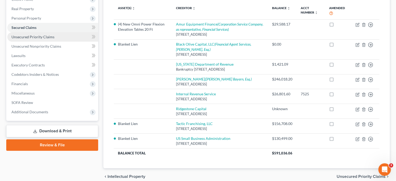
click at [28, 35] on span "Unsecured Priority Claims" at bounding box center [32, 37] width 43 height 4
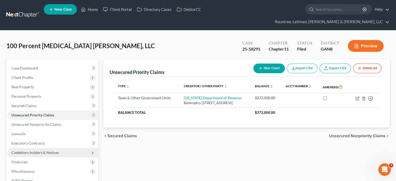
click at [36, 150] on span "Codebtors Insiders & Notices" at bounding box center [34, 152] width 47 height 4
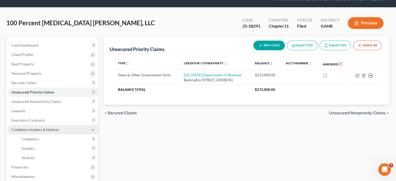
scroll to position [86, 0]
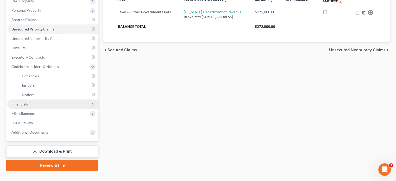
click at [22, 102] on span "Financials" at bounding box center [19, 104] width 16 height 4
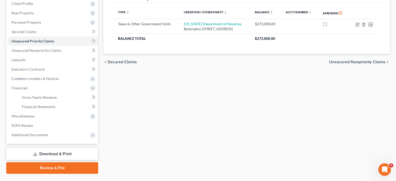
scroll to position [77, 0]
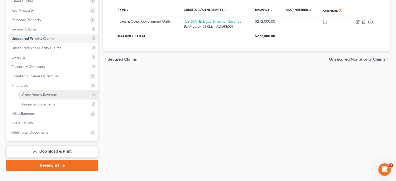
click at [43, 92] on span "Gross Yearly Revenue" at bounding box center [39, 94] width 35 height 4
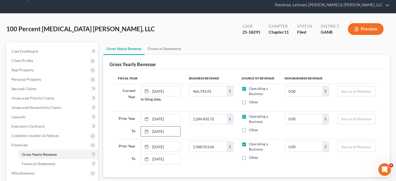
scroll to position [26, 0]
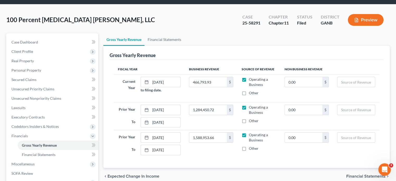
click at [176, 87] on td "Current Year [DATE] to filing date." at bounding box center [149, 88] width 71 height 28
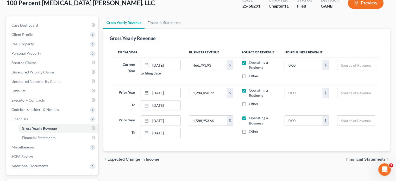
scroll to position [52, 0]
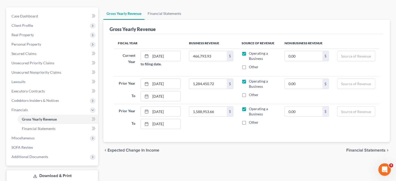
click at [367, 148] on span "Financial Statements" at bounding box center [365, 150] width 39 height 4
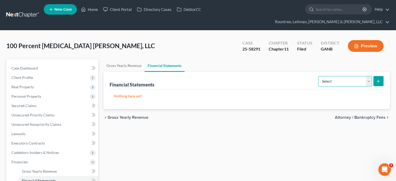
click at [368, 76] on select "Select Auditor Bookkeeper Creditor Pension Contribution Records Keeper Tax Cons…" at bounding box center [345, 81] width 54 height 10
select select "auditor"
click at [319, 76] on select "Select Auditor Bookkeeper Creditor Pension Contribution Records Keeper Tax Cons…" at bounding box center [345, 81] width 54 height 10
click at [379, 79] on icon "submit" at bounding box center [378, 81] width 4 height 4
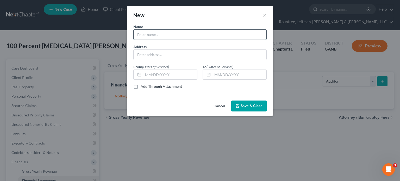
click at [176, 33] on input "text" at bounding box center [200, 35] width 133 height 10
type input "[PERSON_NAME] | Paragon Accounting & Tax Solutions, Inc."
click at [148, 54] on input "text" at bounding box center [200, 55] width 133 height 10
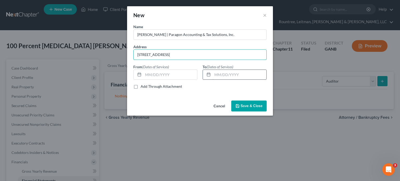
type input "[STREET_ADDRESS]"
click at [244, 75] on input "text" at bounding box center [239, 75] width 54 height 10
type input "[DATE]"
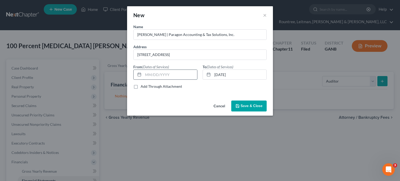
drag, startPoint x: 147, startPoint y: 75, endPoint x: 252, endPoint y: 78, distance: 105.7
click at [147, 75] on input "text" at bounding box center [170, 75] width 54 height 10
type input "[DATE]"
click at [248, 106] on span "Save & Close" at bounding box center [252, 106] width 22 height 4
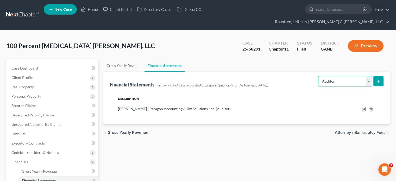
click at [369, 76] on select "Select Auditor Bookkeeper Creditor Pension Contribution Records Keeper Tax Cons…" at bounding box center [345, 81] width 54 height 10
select select "records_keeper"
click at [319, 76] on select "Select Auditor Bookkeeper Creditor Pension Contribution Records Keeper Tax Cons…" at bounding box center [345, 81] width 54 height 10
click at [378, 81] on line "submit" at bounding box center [378, 81] width 2 height 0
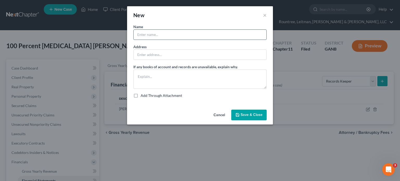
click at [172, 37] on input "text" at bounding box center [200, 35] width 133 height 10
type input "[PERSON_NAME]"
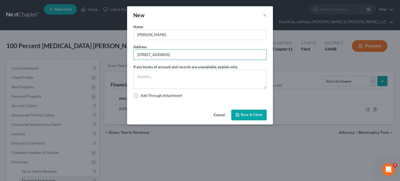
type input "[STREET_ADDRESS]"
click at [249, 115] on span "Save & Close" at bounding box center [252, 115] width 22 height 4
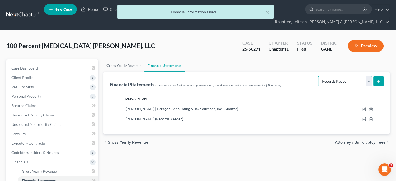
click at [372, 76] on select "Select Auditor Bookkeeper Creditor Pension Contribution Records Keeper Tax Cons…" at bounding box center [345, 81] width 54 height 10
click at [258, 175] on div "Gross Yearly Revenue Financial Statements Financial Statements (Firm or individ…" at bounding box center [247, 153] width 292 height 188
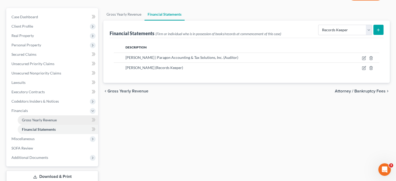
scroll to position [52, 0]
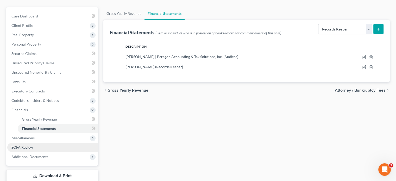
click at [28, 145] on span "SOFA Review" at bounding box center [22, 147] width 22 height 4
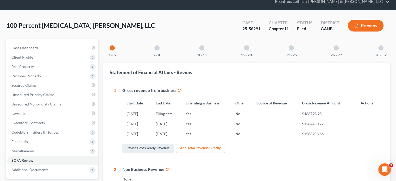
scroll to position [52, 0]
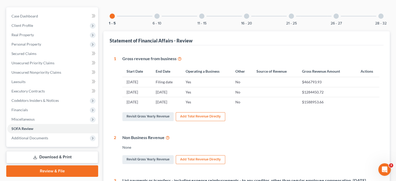
click at [324, 77] on td "$466793.93" at bounding box center [325, 82] width 55 height 10
click at [313, 87] on td "$1284450.72" at bounding box center [325, 92] width 55 height 10
click at [142, 112] on link "Revisit Gross Yearly Revenue" at bounding box center [147, 116] width 51 height 9
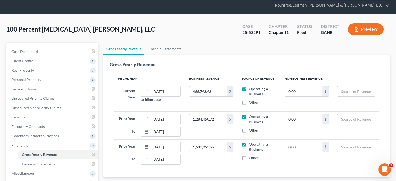
scroll to position [26, 0]
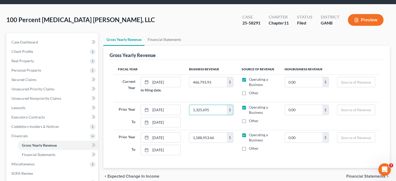
click at [214, 116] on td "1,325,695 $" at bounding box center [211, 116] width 53 height 28
click at [210, 141] on td "1,588,953.66 $" at bounding box center [211, 144] width 53 height 28
click at [215, 105] on input "1,325,695" at bounding box center [207, 110] width 37 height 10
click at [202, 106] on td "1,325,695 $" at bounding box center [211, 116] width 53 height 28
click at [219, 105] on input "1,325,695" at bounding box center [207, 110] width 37 height 10
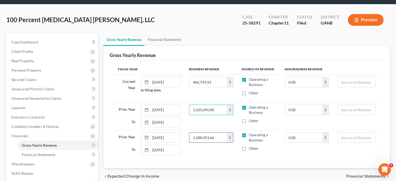
type input "1,325,695.00"
click at [219, 133] on input "1,588,953.66" at bounding box center [207, 138] width 37 height 10
click at [217, 133] on input "1,588,953.66" at bounding box center [207, 138] width 37 height 10
drag, startPoint x: 217, startPoint y: 128, endPoint x: 108, endPoint y: 129, distance: 108.8
click at [108, 129] on div "Gross Yearly Revenue Fiscal Year Business Revenue Source of Revenue Non Busines…" at bounding box center [246, 107] width 286 height 122
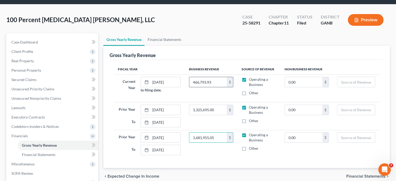
type input "1,681,955.05"
click at [223, 77] on input "466,793.93" at bounding box center [207, 82] width 37 height 10
type input "545,682.79"
click at [298, 143] on td "0.00 $" at bounding box center [306, 144] width 53 height 28
click at [364, 174] on span "Financial Statements" at bounding box center [365, 176] width 39 height 4
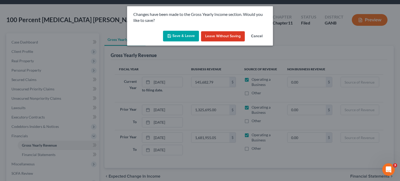
drag, startPoint x: 184, startPoint y: 34, endPoint x: 185, endPoint y: 44, distance: 10.4
click at [184, 33] on button "Save & Leave" at bounding box center [181, 36] width 36 height 11
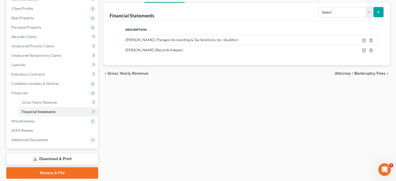
scroll to position [77, 0]
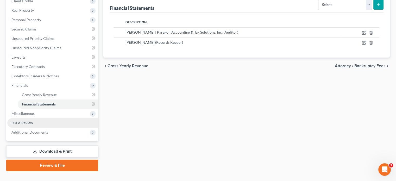
click at [27, 121] on span "SOFA Review" at bounding box center [22, 123] width 22 height 4
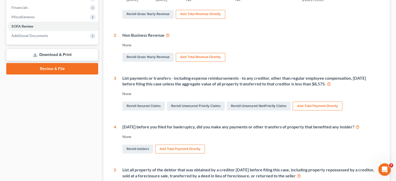
scroll to position [156, 0]
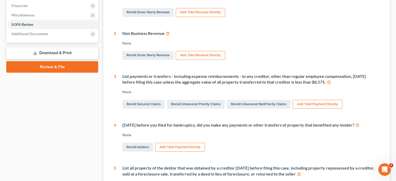
click at [266, 41] on div "None" at bounding box center [250, 43] width 257 height 5
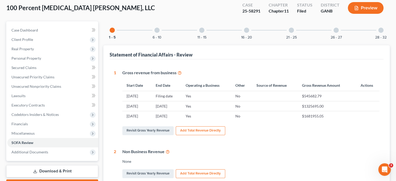
scroll to position [0, 0]
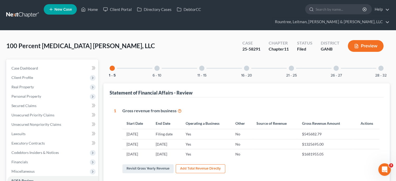
click at [380, 66] on div at bounding box center [380, 68] width 5 height 5
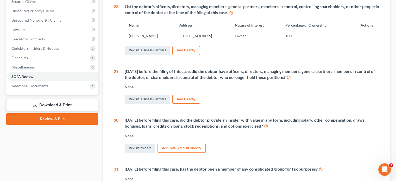
scroll to position [130, 0]
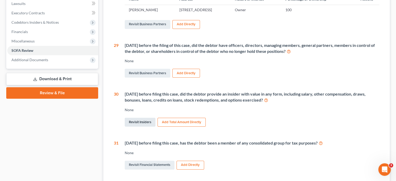
click at [138, 118] on link "Revisit Insiders" at bounding box center [140, 122] width 31 height 9
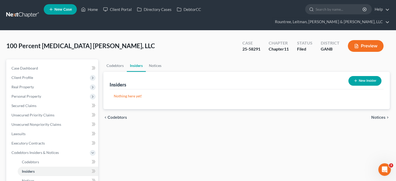
click at [362, 76] on button "New Insider" at bounding box center [364, 81] width 33 height 10
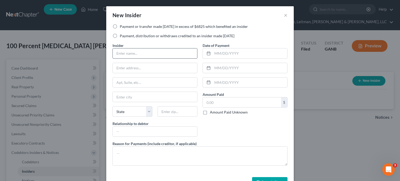
drag, startPoint x: 114, startPoint y: 35, endPoint x: 120, endPoint y: 50, distance: 16.1
click at [120, 35] on label "Payment, distribution or withdraws credited to an insider made [DATE]" at bounding box center [177, 35] width 115 height 5
click at [122, 35] on input "Payment, distribution or withdraws credited to an insider made [DATE]" at bounding box center [123, 34] width 3 height 3
radio input "true"
click at [121, 51] on input "text" at bounding box center [155, 53] width 84 height 10
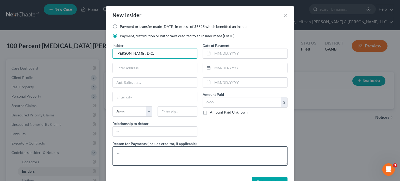
type input "[PERSON_NAME], D.C."
click at [149, 154] on textarea at bounding box center [199, 155] width 175 height 19
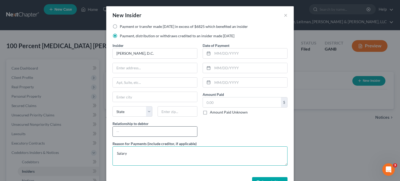
type textarea "Salary"
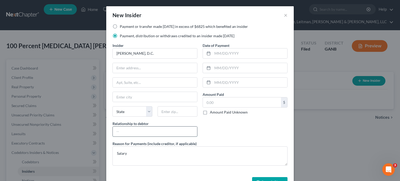
click at [136, 128] on input "text" at bounding box center [155, 132] width 84 height 10
type input "P"
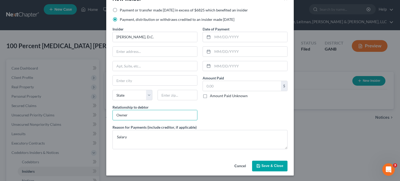
type input "Owner"
click at [269, 164] on span "Save & Close" at bounding box center [272, 166] width 22 height 4
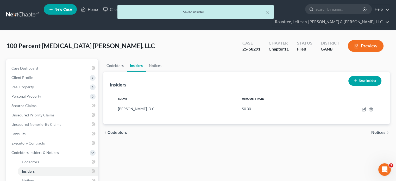
click at [363, 76] on button "New Insider" at bounding box center [364, 81] width 33 height 10
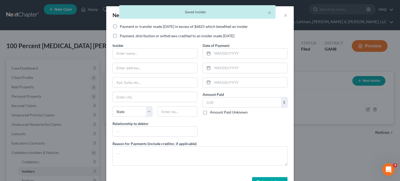
click at [120, 36] on label "Payment, distribution or withdraws credited to an insider made [DATE]" at bounding box center [177, 35] width 115 height 5
click at [122, 36] on input "Payment, distribution or withdraws credited to an insider made [DATE]" at bounding box center [123, 34] width 3 height 3
radio input "true"
click at [120, 50] on input "text" at bounding box center [155, 53] width 84 height 10
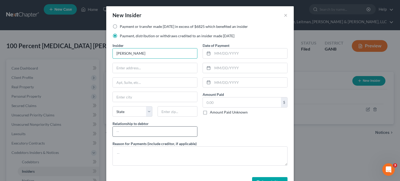
type input "[PERSON_NAME]"
click at [123, 130] on input "text" at bounding box center [155, 132] width 84 height 10
type input "S"
type input "Owner's spouse"
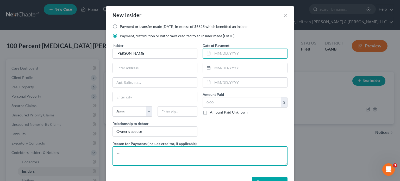
click at [134, 156] on textarea at bounding box center [199, 155] width 175 height 19
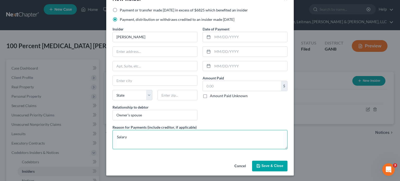
type textarea "Salary"
click at [266, 165] on span "Save & Close" at bounding box center [272, 166] width 22 height 4
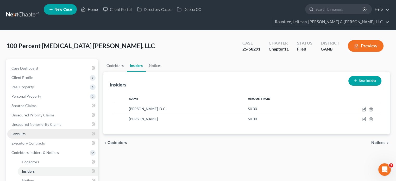
scroll to position [86, 0]
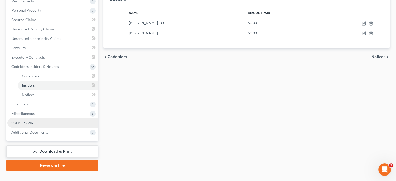
click at [22, 121] on span "SOFA Review" at bounding box center [22, 123] width 22 height 4
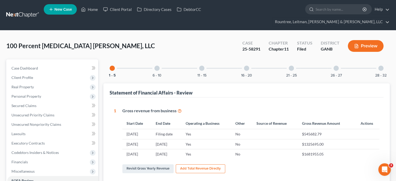
click at [155, 66] on div at bounding box center [156, 68] width 5 height 5
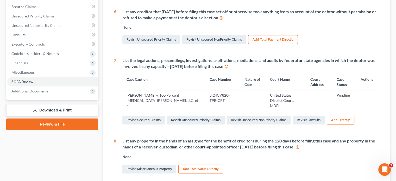
scroll to position [104, 0]
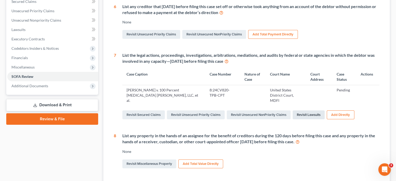
click at [308, 110] on link "Revisit Lawsuits" at bounding box center [309, 114] width 32 height 9
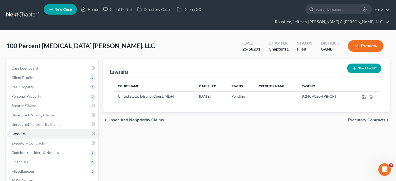
click at [368, 64] on button "New Lawsuit" at bounding box center [364, 69] width 34 height 10
select select "0"
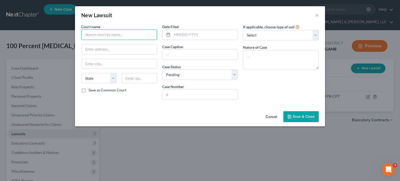
click at [116, 35] on input "text" at bounding box center [119, 34] width 76 height 10
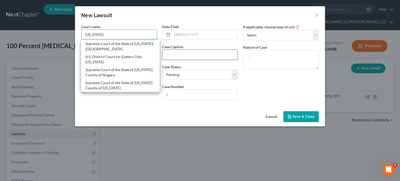
type input "[US_STATE]"
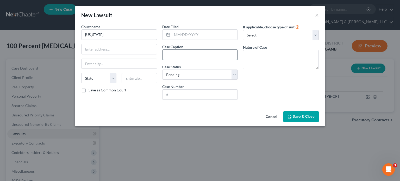
click at [193, 50] on input "text" at bounding box center [199, 55] width 75 height 10
type input "Black Olive Capital"
click at [303, 117] on span "Save & Close" at bounding box center [304, 116] width 22 height 4
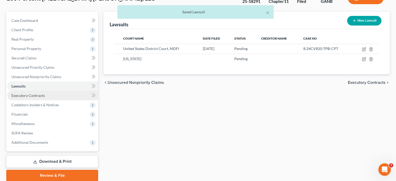
scroll to position [52, 0]
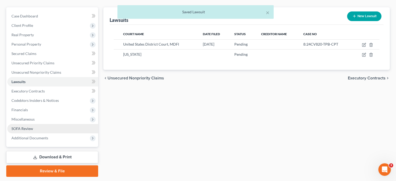
click at [32, 126] on span "SOFA Review" at bounding box center [22, 128] width 22 height 4
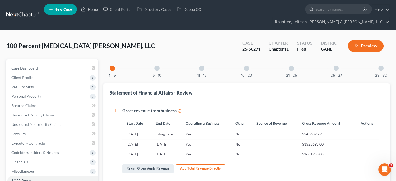
scroll to position [26, 0]
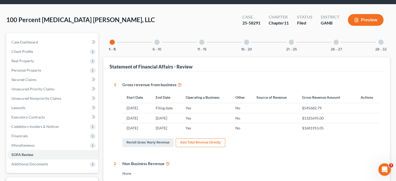
click at [203, 40] on div at bounding box center [201, 42] width 5 height 5
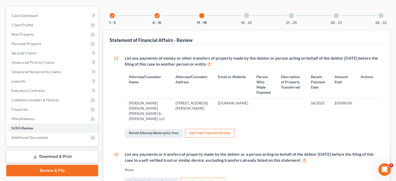
scroll to position [0, 0]
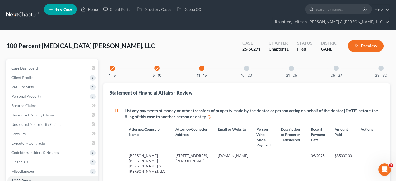
click at [156, 67] on icon "check" at bounding box center [157, 69] width 4 height 4
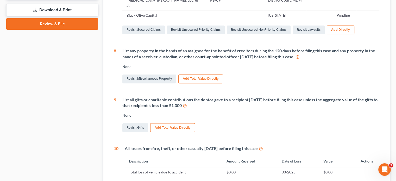
scroll to position [208, 0]
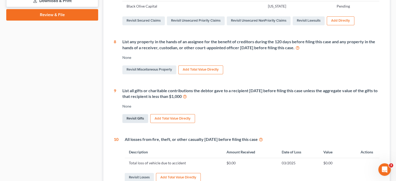
click at [136, 114] on link "Revisit Gifts" at bounding box center [135, 118] width 26 height 9
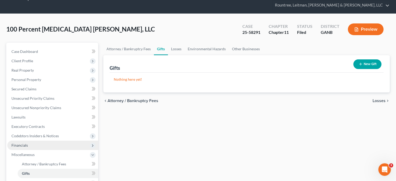
scroll to position [52, 0]
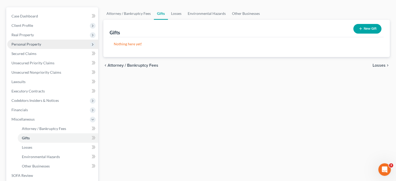
click at [27, 42] on span "Personal Property" at bounding box center [26, 44] width 30 height 4
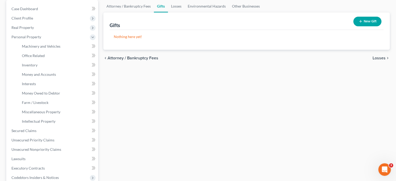
scroll to position [12, 0]
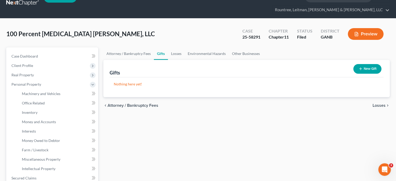
click at [362, 64] on button "New Gift" at bounding box center [367, 69] width 28 height 10
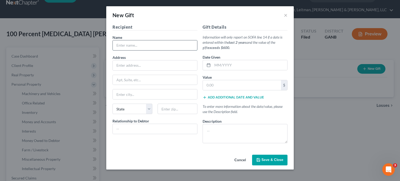
click at [132, 45] on input "text" at bounding box center [155, 45] width 84 height 10
type input "Life University"
click at [267, 159] on span "Save & Close" at bounding box center [272, 160] width 22 height 4
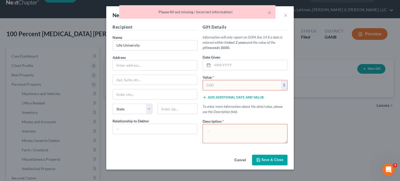
click at [215, 84] on input "text" at bounding box center [242, 85] width 78 height 10
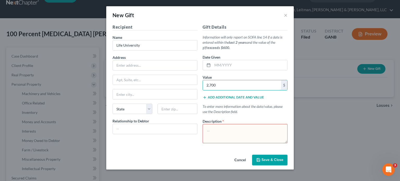
type input "2,700"
drag, startPoint x: 271, startPoint y: 158, endPoint x: 281, endPoint y: 156, distance: 10.0
click at [272, 158] on span "Save & Close" at bounding box center [272, 160] width 22 height 4
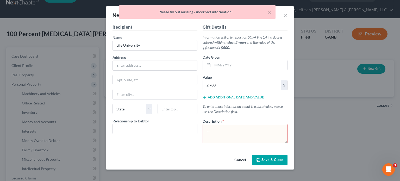
click at [232, 130] on textarea at bounding box center [245, 133] width 85 height 19
type textarea "Donation"
click at [269, 161] on span "Save & Close" at bounding box center [272, 160] width 22 height 4
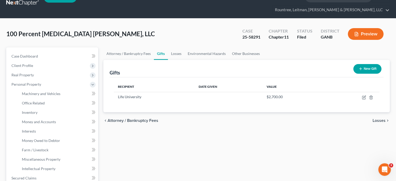
click at [366, 64] on button "New Gift" at bounding box center [367, 69] width 28 height 10
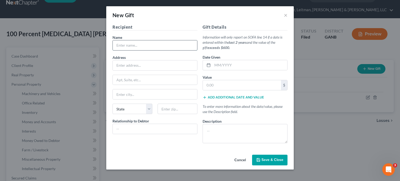
click at [134, 44] on input "text" at bounding box center [155, 45] width 84 height 10
type input "Atlanta Hockey"
click at [216, 85] on input "text" at bounding box center [242, 85] width 78 height 10
type input "1,440"
click at [273, 158] on span "Save & Close" at bounding box center [272, 160] width 22 height 4
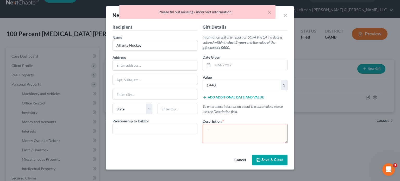
click at [235, 130] on textarea at bounding box center [245, 133] width 85 height 19
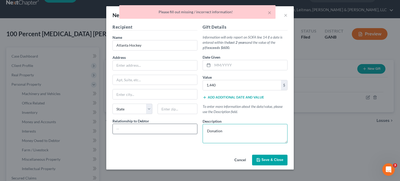
type textarea "Donation"
click at [135, 129] on input "text" at bounding box center [155, 129] width 84 height 10
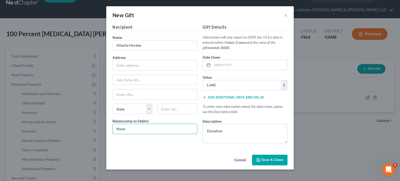
type input "None"
click at [271, 158] on span "Save & Close" at bounding box center [272, 160] width 22 height 4
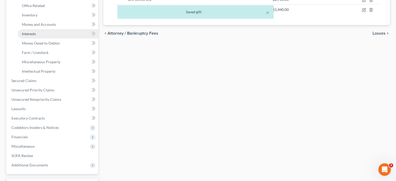
scroll to position [142, 0]
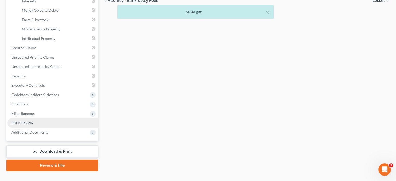
click at [25, 121] on span "SOFA Review" at bounding box center [22, 123] width 22 height 4
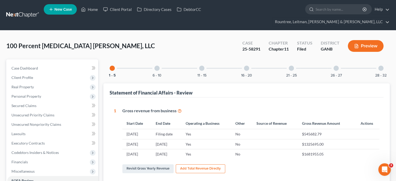
click at [201, 66] on div at bounding box center [201, 68] width 5 height 5
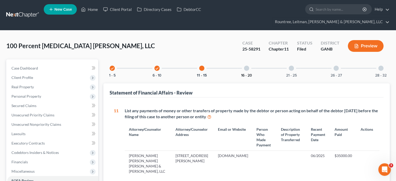
drag, startPoint x: 243, startPoint y: 59, endPoint x: 248, endPoint y: 66, distance: 8.7
click at [243, 59] on div "16 - 20" at bounding box center [247, 68] width 18 height 18
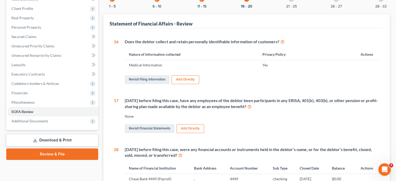
scroll to position [48, 0]
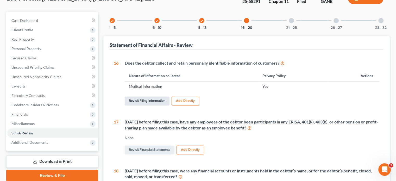
click at [144, 97] on link "Revisit Filing Information" at bounding box center [147, 101] width 45 height 9
select select "2"
select select "1"
select select "19"
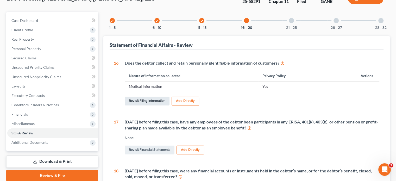
select select "0"
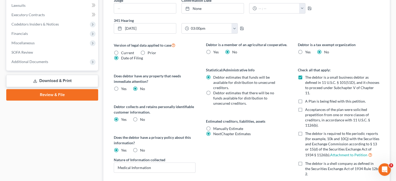
scroll to position [215, 0]
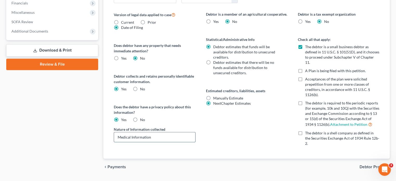
click at [155, 132] on input "Medical Information" at bounding box center [154, 137] width 81 height 10
type input "Patient names, addresses, social security numbers; Medical Information"
click at [369, 159] on div "chevron_left Payments Debtor Profile chevron_right" at bounding box center [246, 167] width 286 height 17
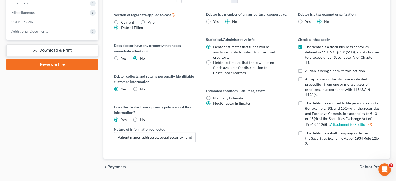
click at [371, 165] on span "Debtor Profile" at bounding box center [373, 167] width 26 height 4
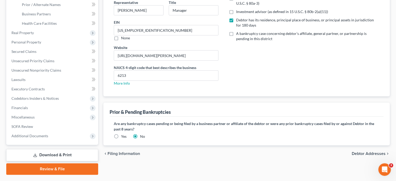
scroll to position [114, 0]
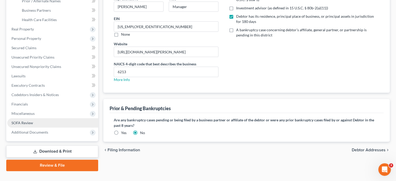
drag, startPoint x: 25, startPoint y: 115, endPoint x: 63, endPoint y: 113, distance: 38.3
click at [25, 121] on span "SOFA Review" at bounding box center [22, 123] width 22 height 4
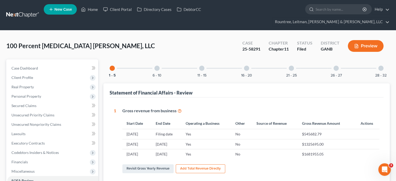
click at [246, 66] on div at bounding box center [246, 68] width 5 height 5
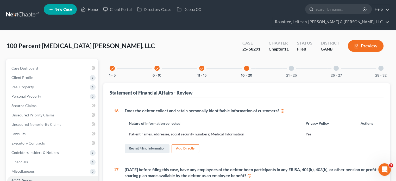
click at [293, 66] on div at bounding box center [291, 68] width 5 height 5
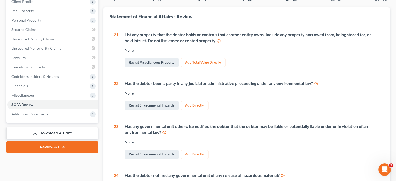
scroll to position [10, 0]
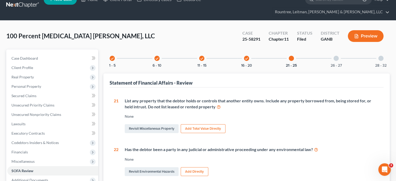
click at [333, 49] on div "26 - 27" at bounding box center [336, 58] width 18 height 18
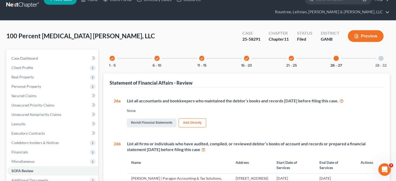
click at [272, 117] on div "Revisit Financial Statements Add Directly" at bounding box center [253, 122] width 253 height 11
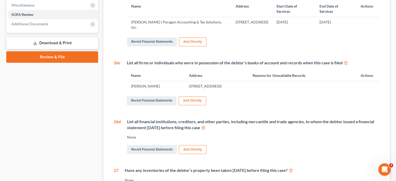
scroll to position [192, 0]
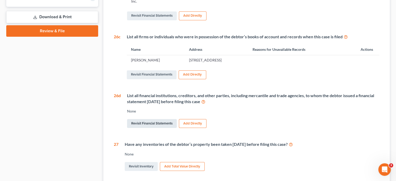
click at [160, 119] on link "Revisit Financial Statements" at bounding box center [152, 123] width 50 height 9
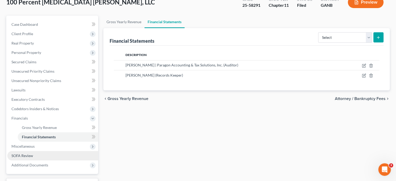
scroll to position [77, 0]
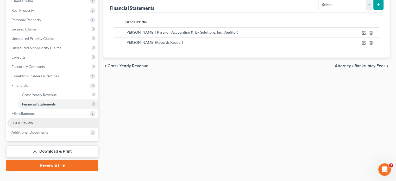
click at [19, 121] on span "SOFA Review" at bounding box center [22, 123] width 22 height 4
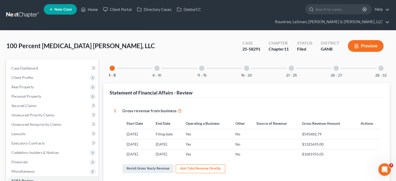
scroll to position [52, 0]
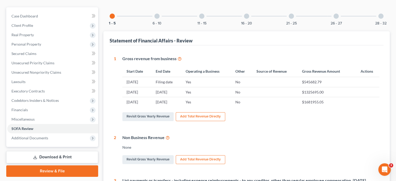
click at [291, 14] on div at bounding box center [291, 16] width 5 height 5
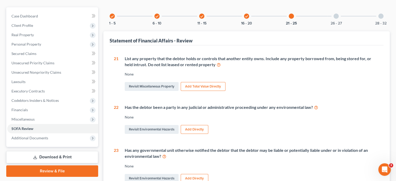
click at [337, 14] on div at bounding box center [336, 16] width 5 height 5
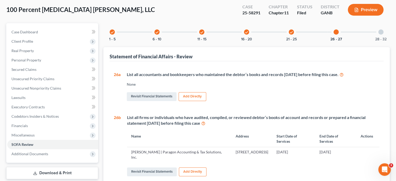
scroll to position [0, 0]
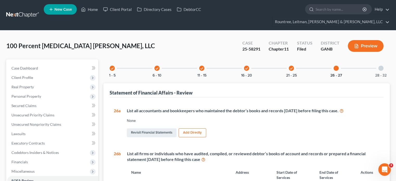
click at [381, 66] on div at bounding box center [380, 68] width 5 height 5
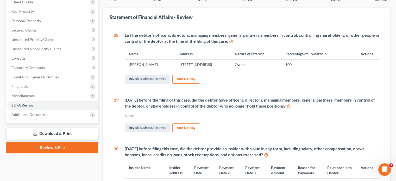
scroll to position [67, 0]
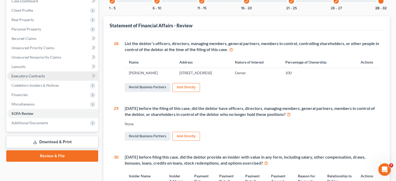
click at [39, 71] on link "Executory Contracts" at bounding box center [52, 75] width 91 height 9
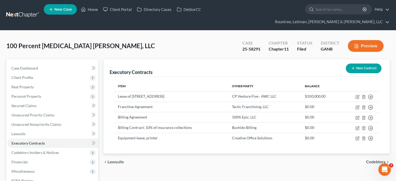
click at [360, 64] on button "New Contract" at bounding box center [364, 69] width 36 height 10
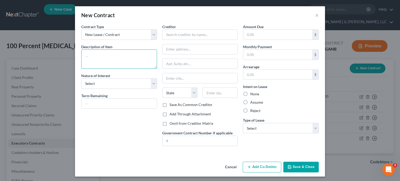
click at [124, 62] on textarea at bounding box center [119, 58] width 76 height 19
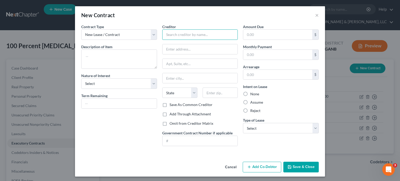
click at [181, 36] on input "text" at bounding box center [200, 34] width 76 height 10
type input "Visioneer IT"
click at [264, 54] on input "text" at bounding box center [277, 55] width 69 height 10
click at [295, 53] on input "500.00" at bounding box center [277, 55] width 69 height 10
click at [261, 34] on input "text" at bounding box center [277, 35] width 69 height 10
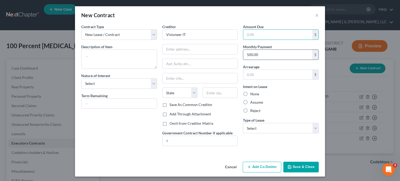
click at [262, 54] on input "500.00" at bounding box center [277, 55] width 69 height 10
type input "1,500.00"
click at [260, 76] on input "text" at bounding box center [277, 75] width 69 height 10
click at [263, 31] on input "text" at bounding box center [277, 35] width 69 height 10
type input "4,500.00"
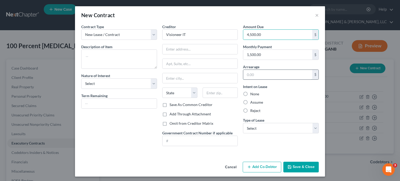
click at [265, 76] on input "text" at bounding box center [277, 75] width 69 height 10
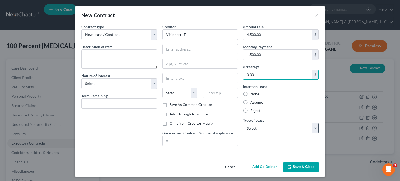
type input "0.00"
click at [258, 128] on select "Select Real Estate Car Other" at bounding box center [281, 128] width 76 height 10
select select "2"
click at [243, 123] on select "Select Real Estate Car Other" at bounding box center [281, 128] width 76 height 10
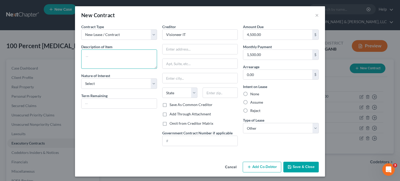
click at [138, 60] on textarea at bounding box center [119, 58] width 76 height 19
type textarea "Marketing contract"
click at [151, 83] on select "Select Purchaser Agent Lessor Lessee" at bounding box center [119, 83] width 76 height 10
select select "0"
click at [81, 78] on select "Select Purchaser Agent Lessor Lessee" at bounding box center [119, 83] width 76 height 10
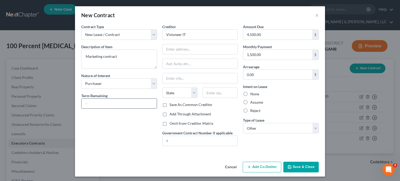
click at [126, 106] on input "text" at bounding box center [118, 104] width 75 height 10
type input "2"
type input "1"
click at [85, 102] on input "2 months" at bounding box center [118, 104] width 75 height 10
type input "3 months"
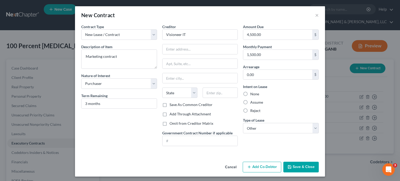
click at [125, 144] on div "Contract Type New Lease / Contract New Timeshare Description of non-residential…" at bounding box center [119, 87] width 81 height 126
click at [169, 51] on input "text" at bounding box center [199, 49] width 75 height 10
type input "[STREET_ADDRESS]"
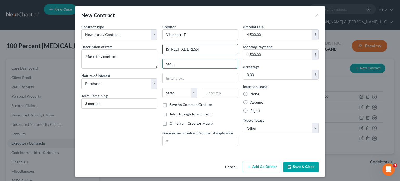
type input "Ste. 5"
type input "21202"
type input "[GEOGRAPHIC_DATA]"
select select "21"
click at [169, 103] on label "Save As Common Creditor" at bounding box center [190, 104] width 43 height 5
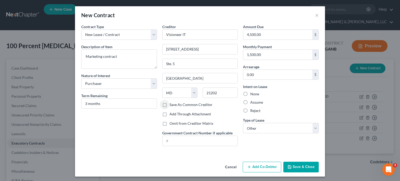
click at [172, 103] on input "Save As Common Creditor" at bounding box center [173, 103] width 3 height 3
checkbox input "true"
click at [294, 165] on button "Save & Close" at bounding box center [300, 167] width 35 height 11
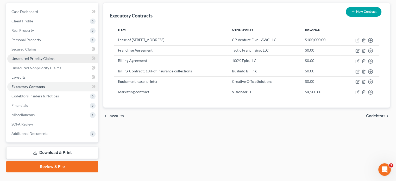
scroll to position [58, 0]
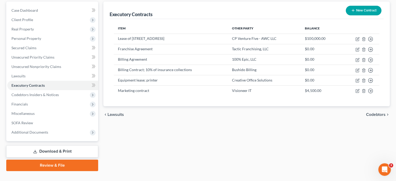
click at [189, 135] on div "Executory Contracts New Contract Item Other Party Balance Lease of [STREET_ADDR…" at bounding box center [247, 86] width 292 height 169
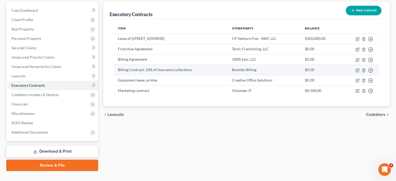
scroll to position [0, 0]
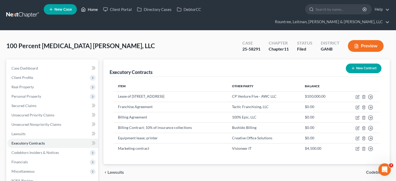
click at [91, 12] on link "Home" at bounding box center [89, 9] width 22 height 9
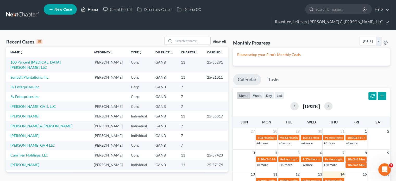
scroll to position [26, 0]
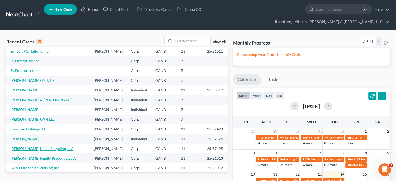
click at [35, 146] on link "[PERSON_NAME] Metal Recycling, LLC" at bounding box center [41, 148] width 63 height 4
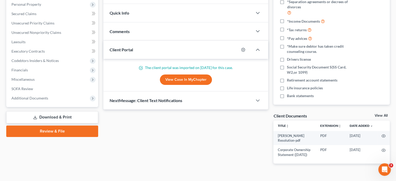
scroll to position [98, 0]
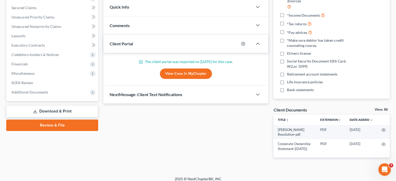
drag, startPoint x: 51, startPoint y: 103, endPoint x: 115, endPoint y: 94, distance: 64.4
click at [51, 105] on link "Download & Print" at bounding box center [52, 111] width 92 height 12
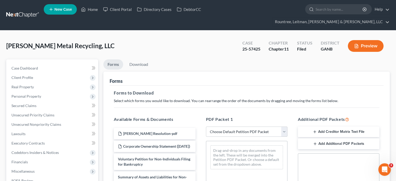
click at [344, 127] on button "Add Creditor Matrix Text File" at bounding box center [338, 132] width 81 height 11
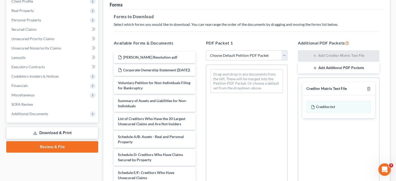
scroll to position [78, 0]
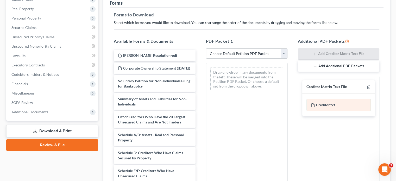
click at [322, 99] on div "Creditor.txt" at bounding box center [338, 105] width 64 height 12
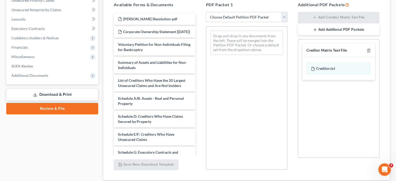
scroll to position [140, 0]
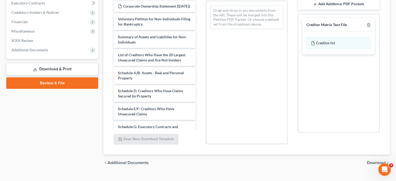
click at [375, 161] on span "Download" at bounding box center [376, 163] width 19 height 4
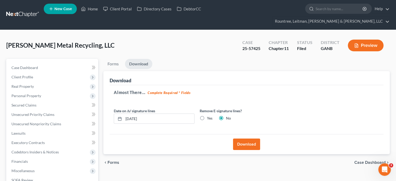
scroll to position [0, 0]
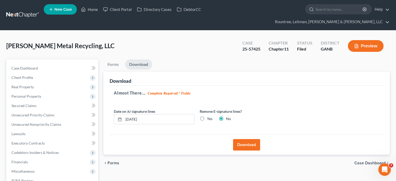
click at [251, 139] on button "Download" at bounding box center [246, 144] width 27 height 11
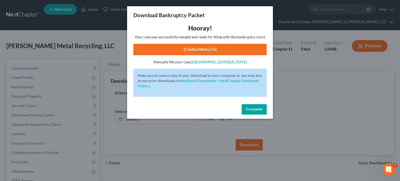
click at [200, 49] on link "CreditorMatrix.txt" at bounding box center [199, 49] width 133 height 11
click at [256, 108] on span "Complete!" at bounding box center [254, 109] width 17 height 4
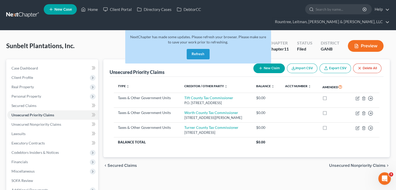
click at [198, 49] on button "Refresh" at bounding box center [198, 54] width 23 height 10
